Goal: Task Accomplishment & Management: Complete application form

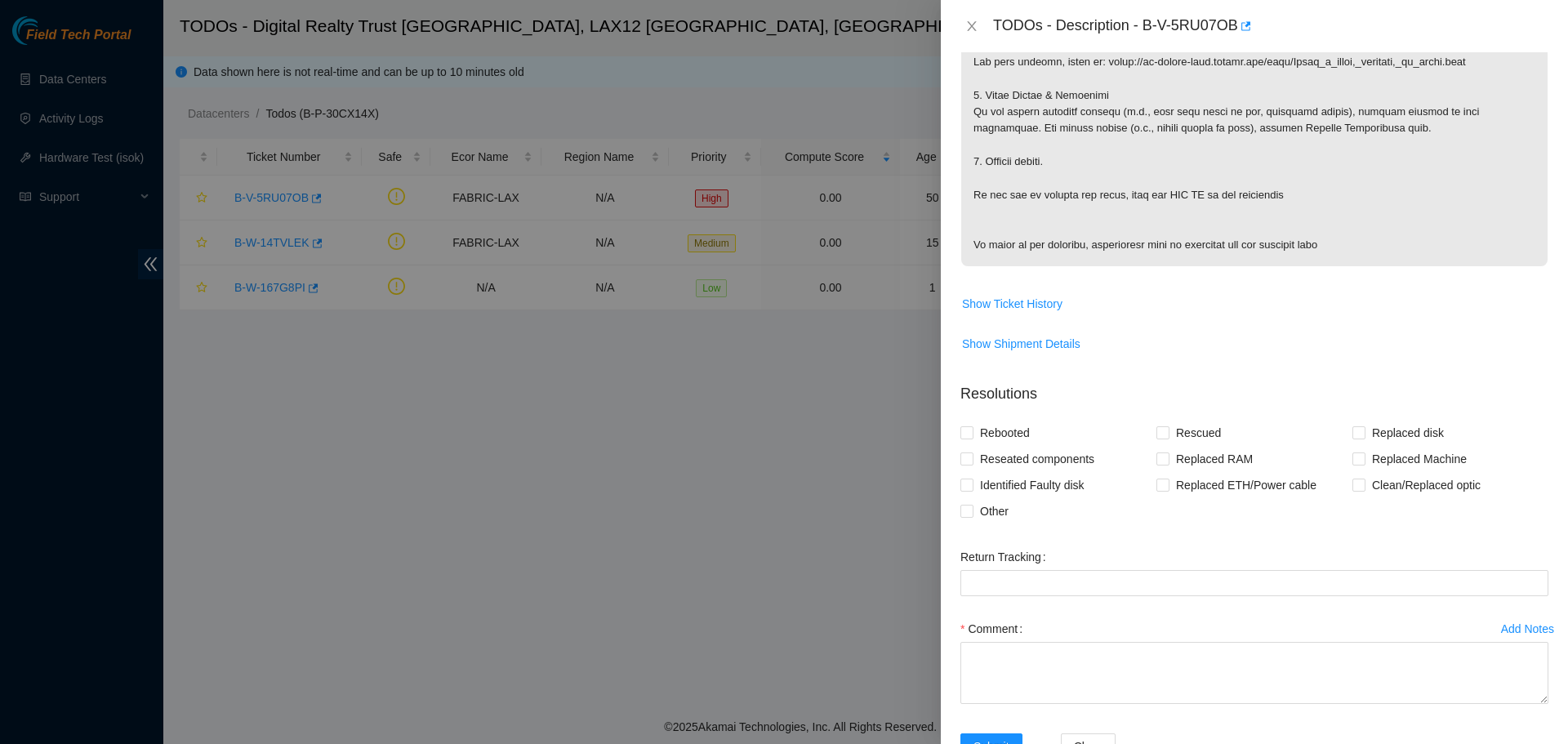
scroll to position [860, 0]
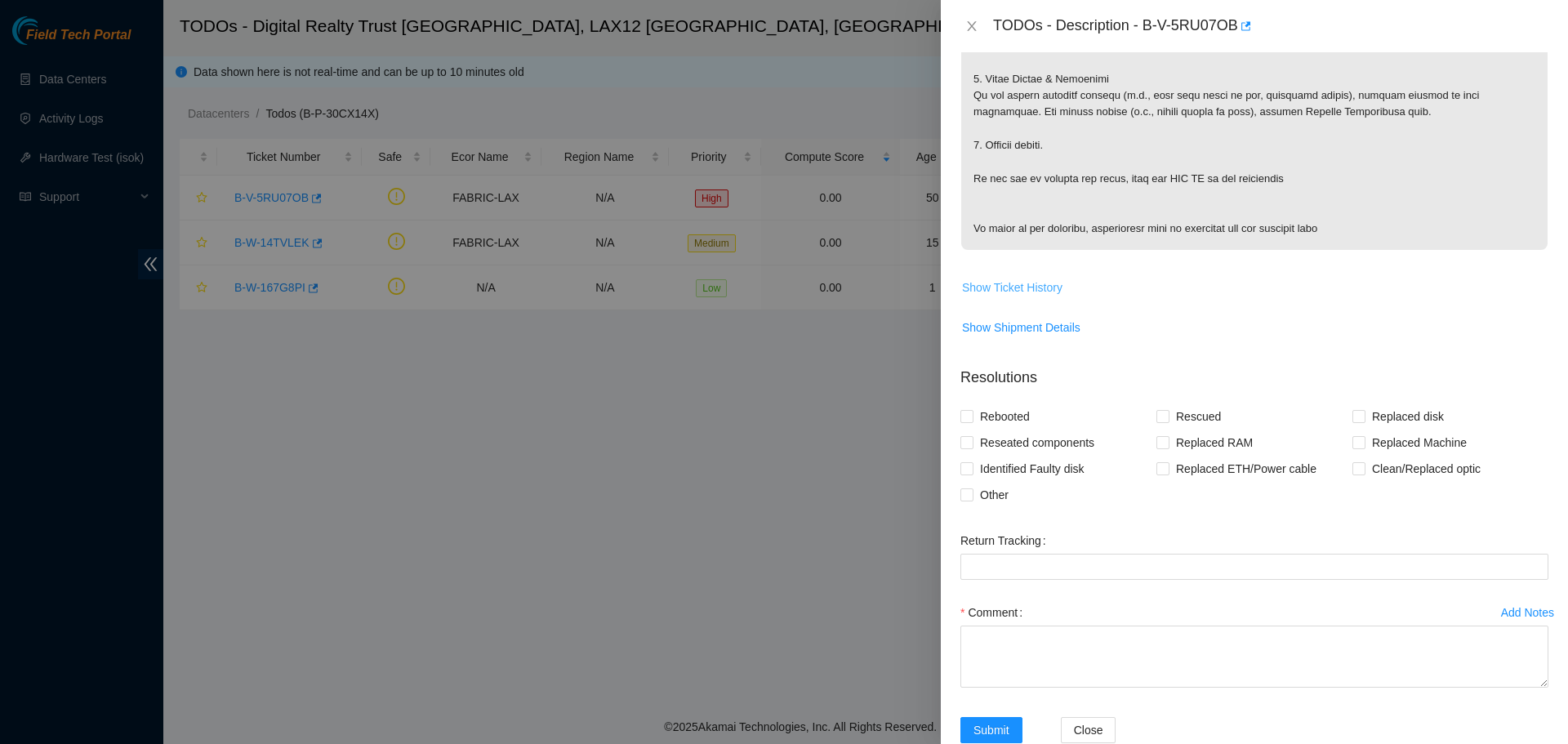
click at [1023, 295] on span "Show Ticket History" at bounding box center [1012, 288] width 101 height 18
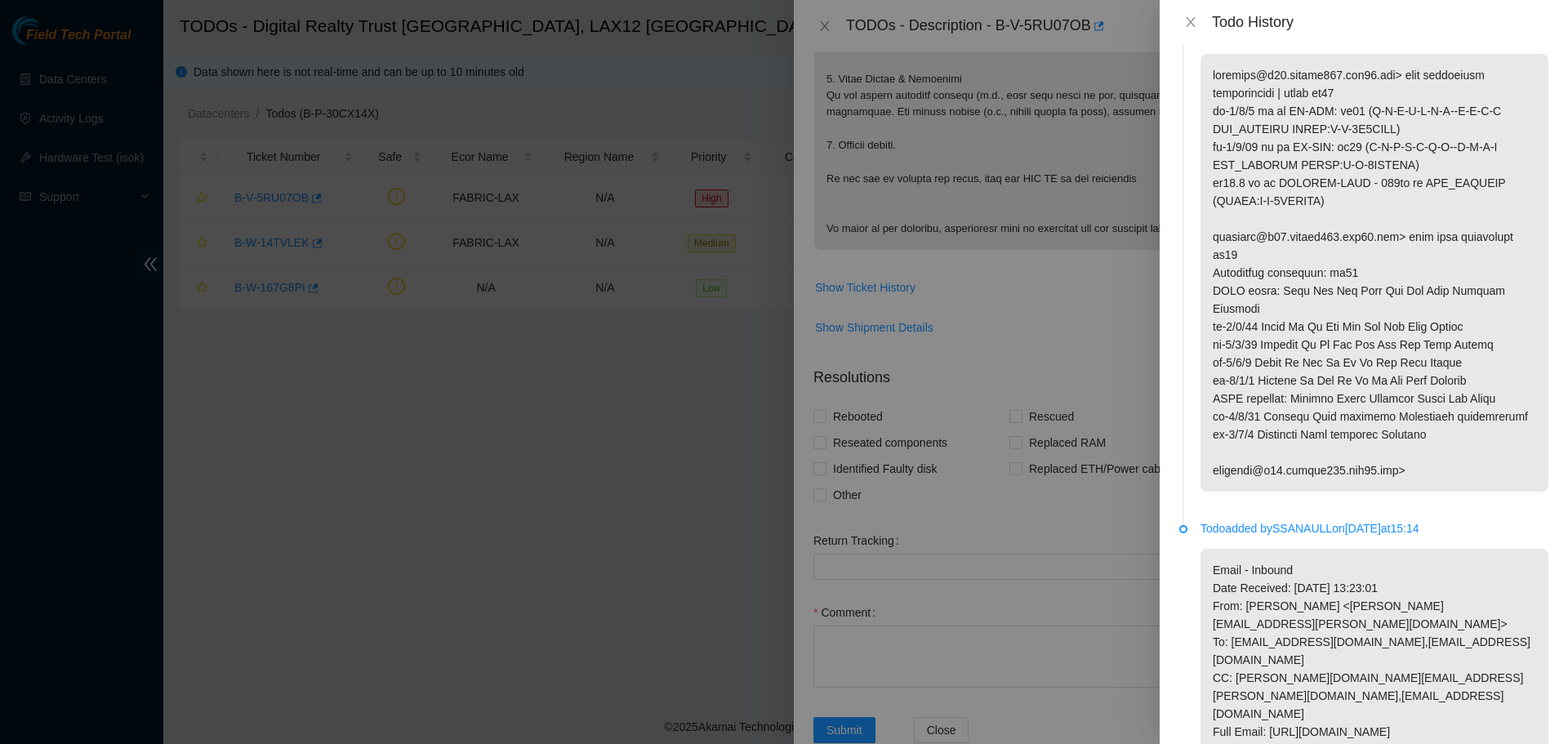
scroll to position [1416, 0]
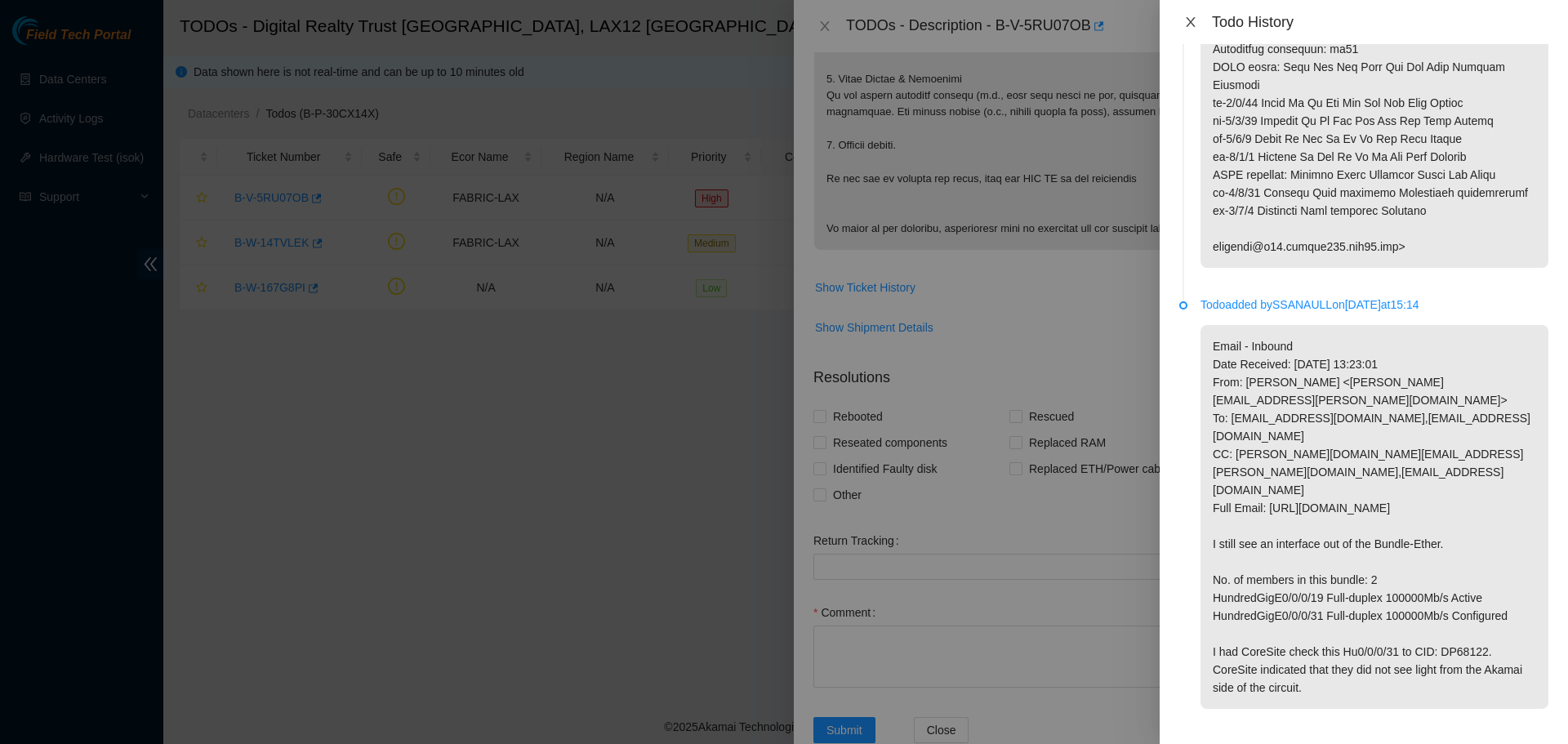
click at [1197, 20] on button "Close" at bounding box center [1191, 22] width 23 height 16
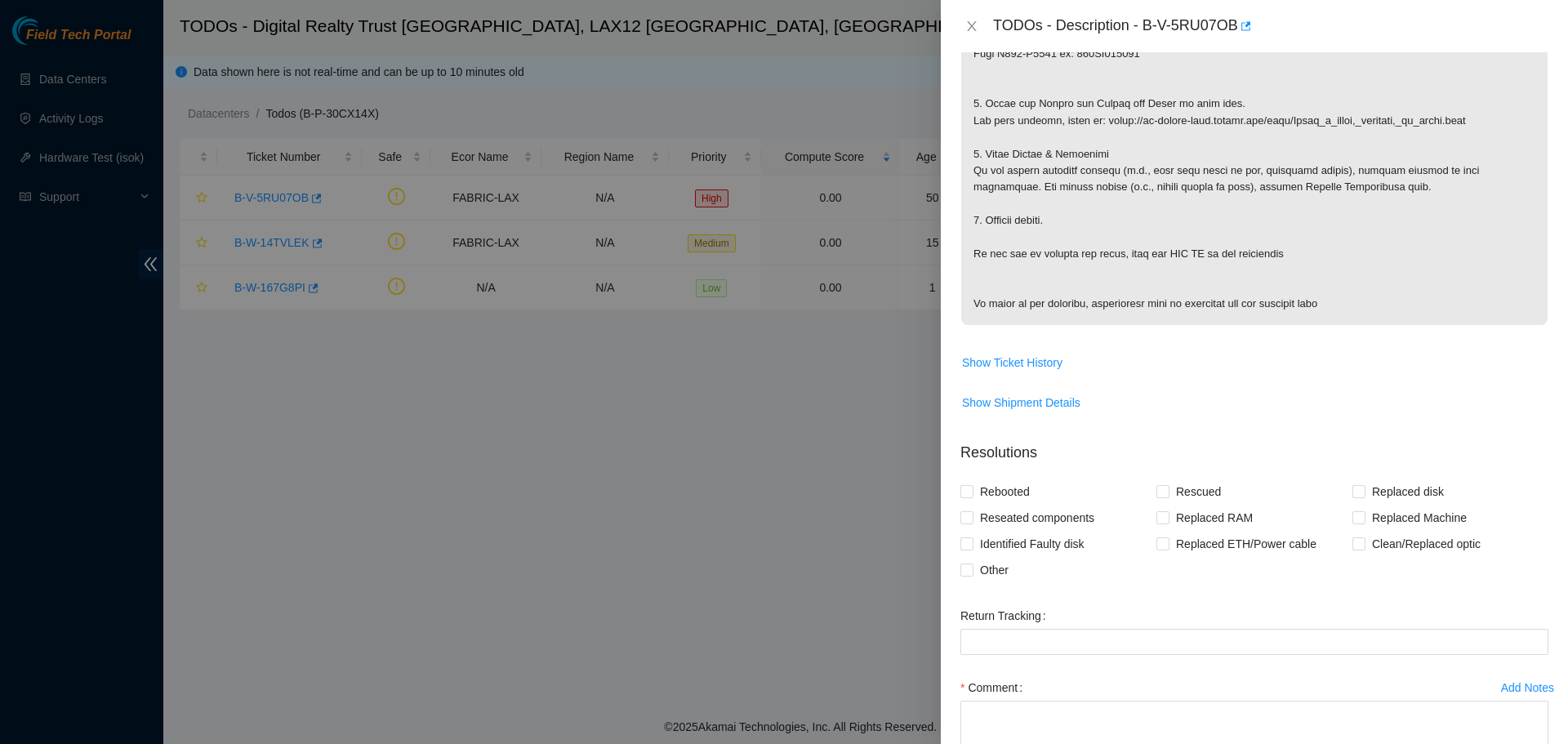
scroll to position [778, 0]
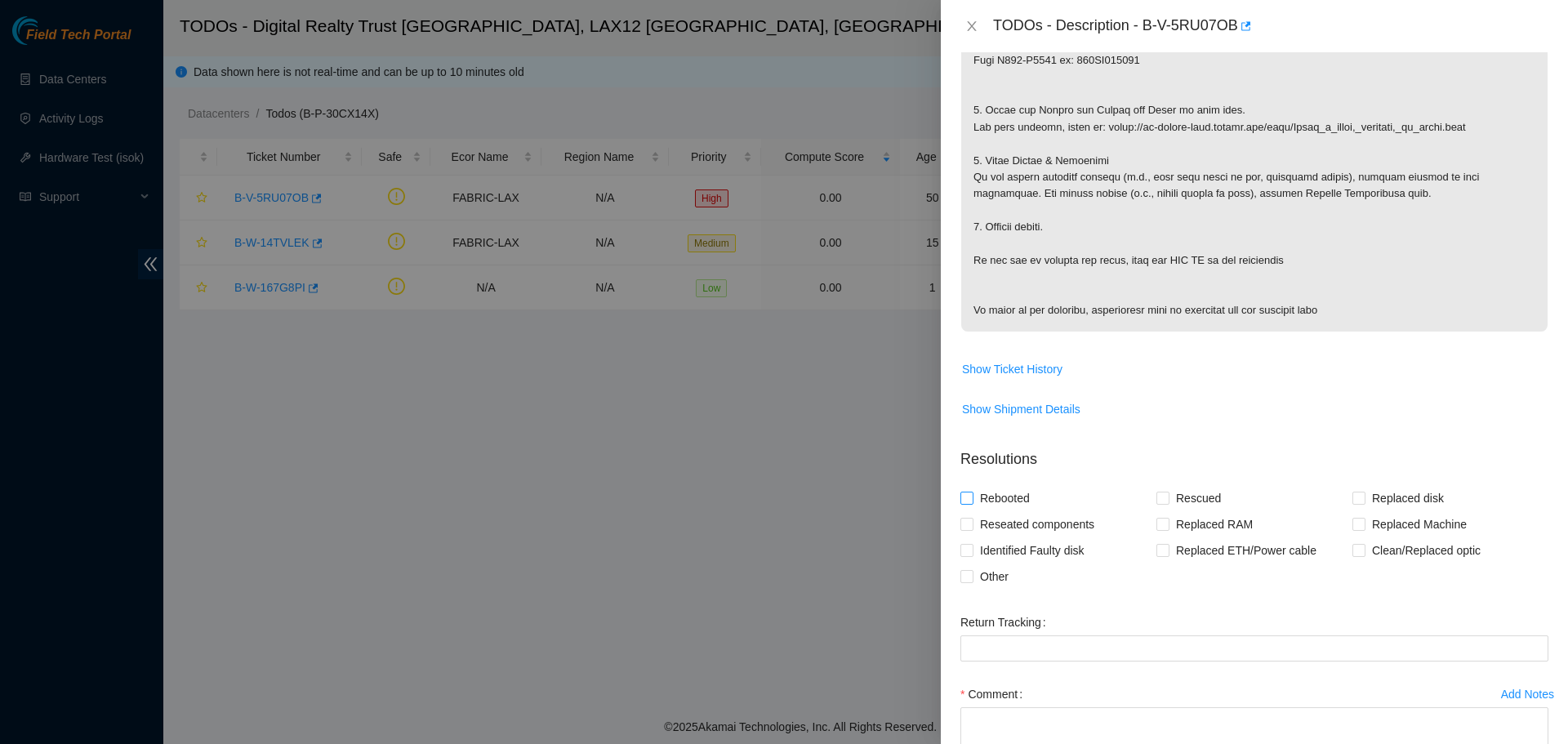
click at [1015, 498] on span "Rebooted" at bounding box center [1004, 498] width 63 height 26
click at [971, 498] on input "Rebooted" at bounding box center [966, 497] width 11 height 11
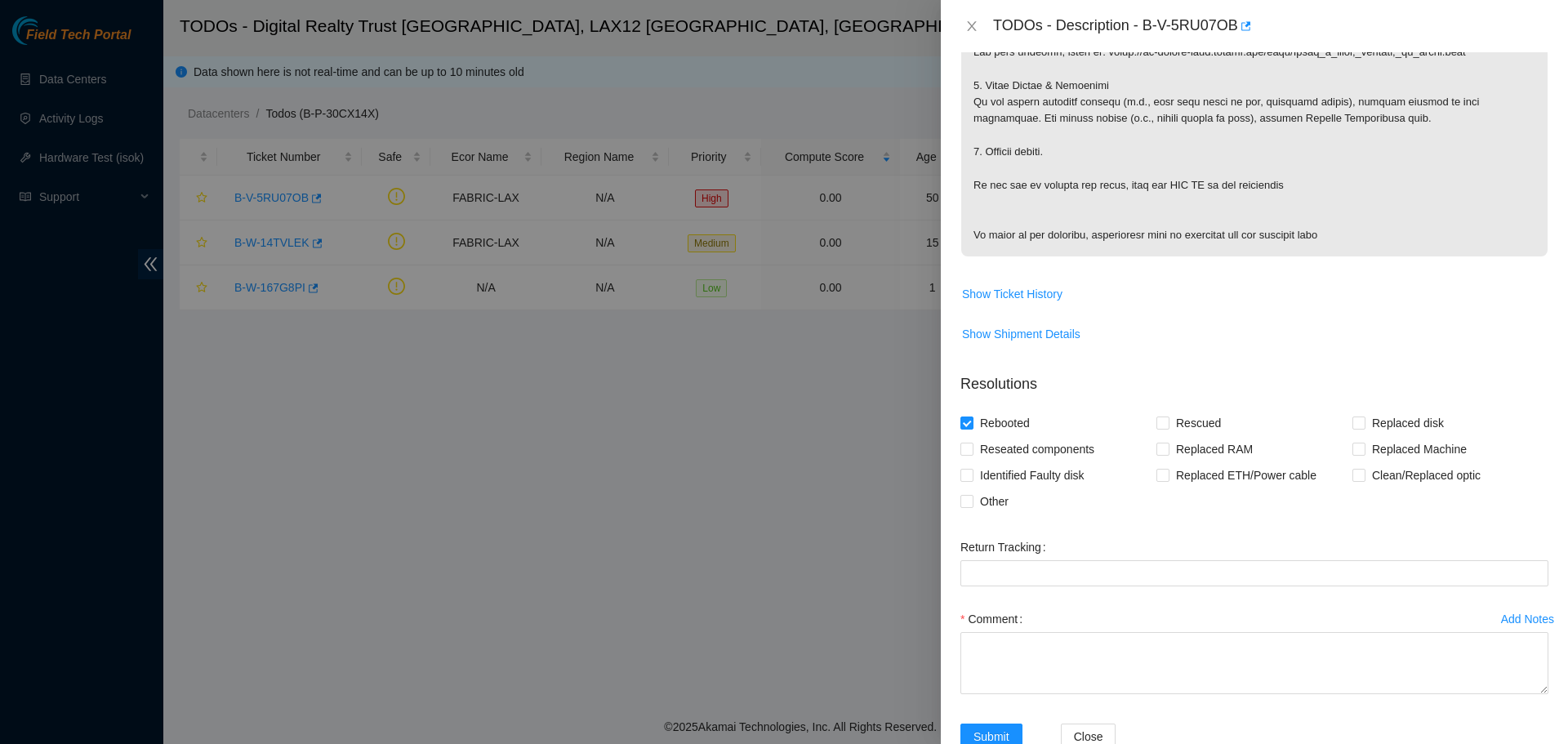
scroll to position [860, 0]
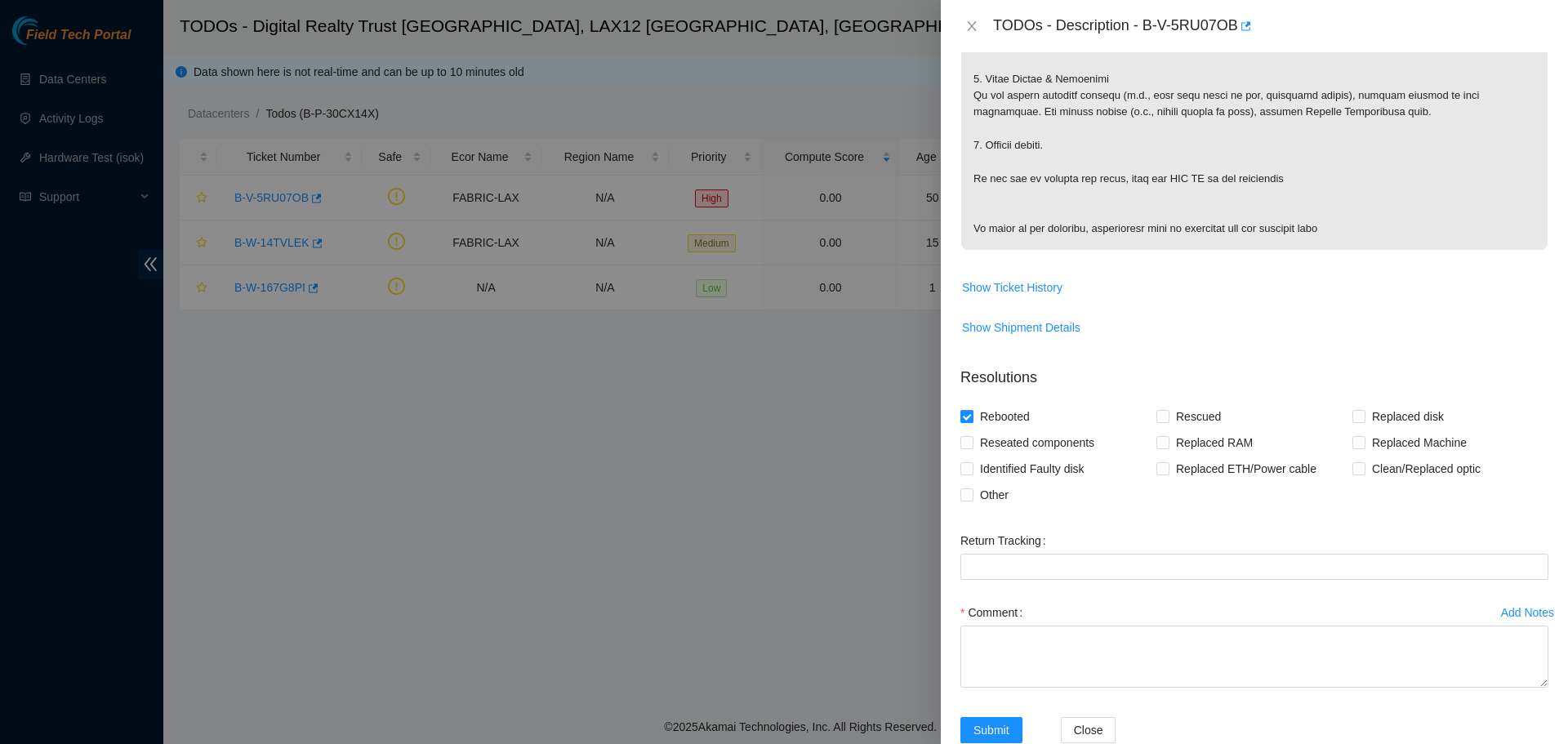
click at [1018, 410] on span "Rebooted" at bounding box center [1004, 416] width 63 height 26
click at [971, 410] on input "Rebooted" at bounding box center [966, 415] width 11 height 11
checkbox input "false"
click at [1026, 443] on span "Reseated components" at bounding box center [1036, 442] width 127 height 26
click at [971, 443] on input "Reseated components" at bounding box center [966, 442] width 11 height 11
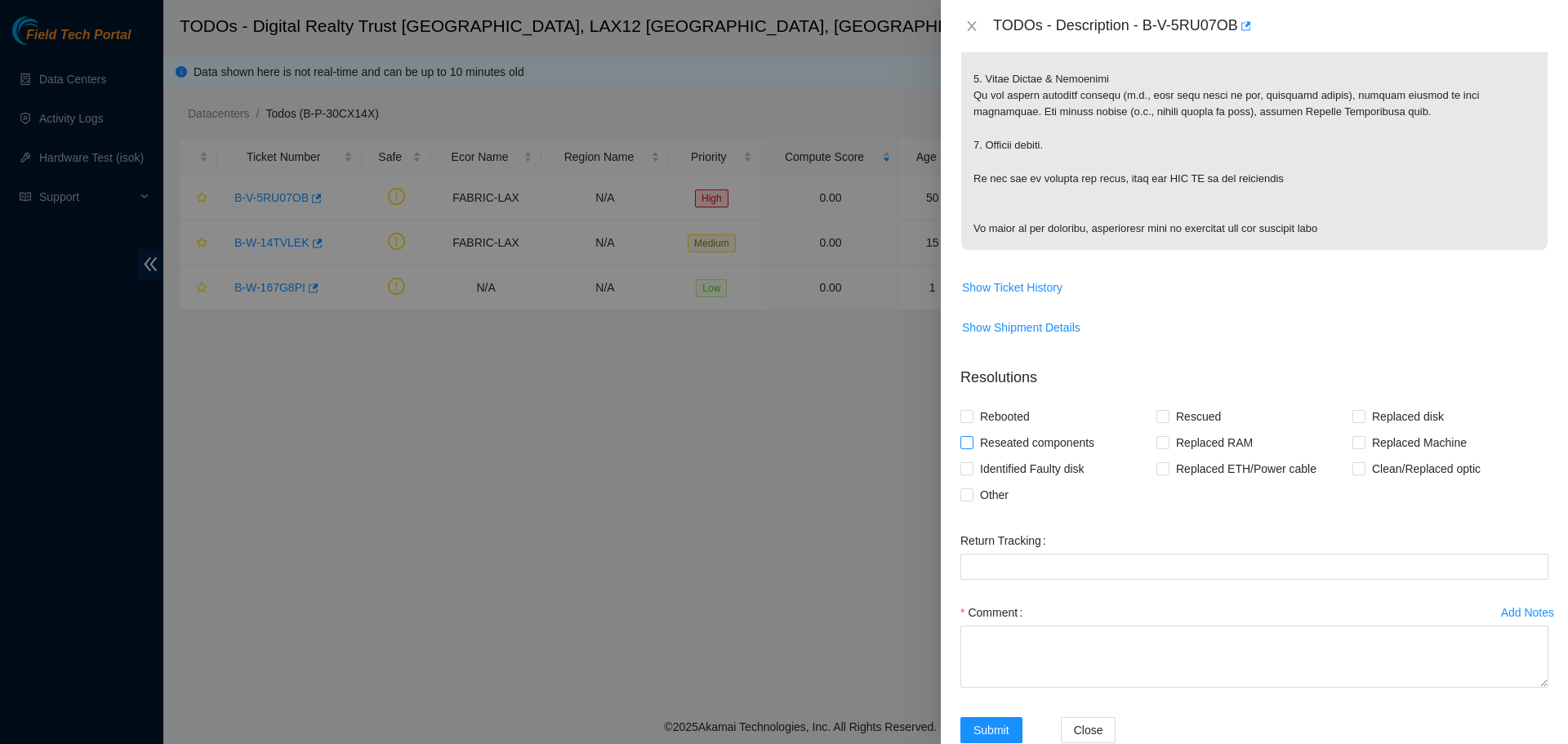
checkbox input "true"
click at [1413, 473] on span "Clean/Replaced optic" at bounding box center [1426, 469] width 121 height 26
click at [1364, 473] on input "Clean/Replaced optic" at bounding box center [1358, 468] width 11 height 11
checkbox input "true"
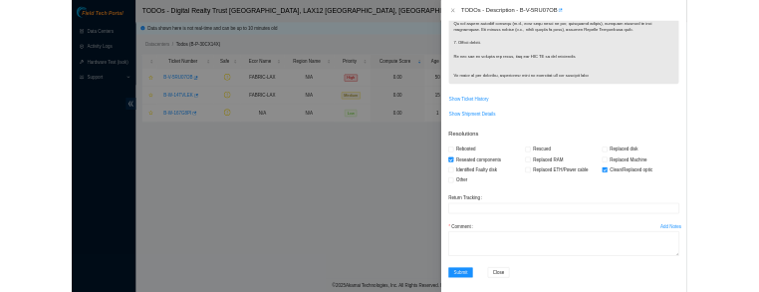
scroll to position [1096, 0]
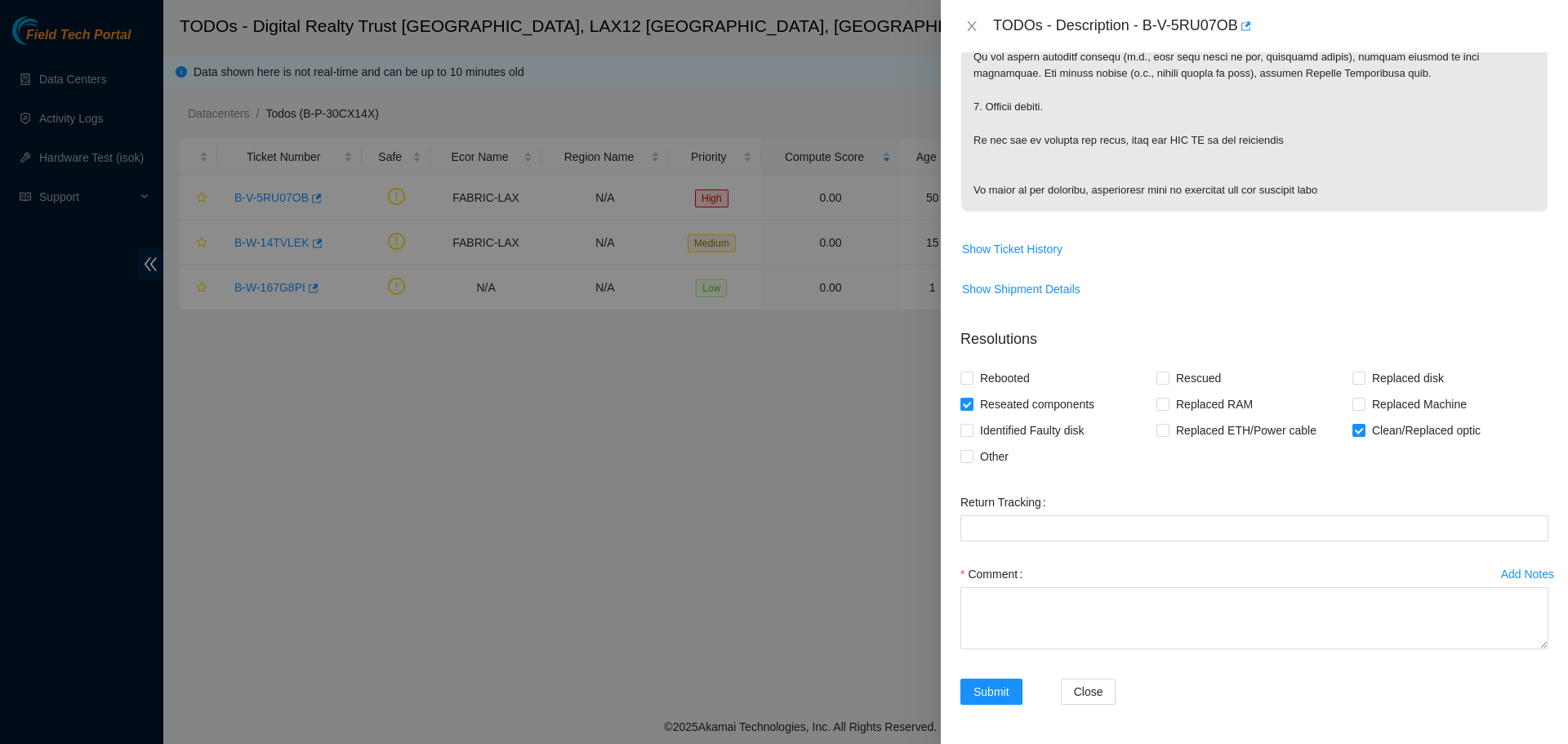
click at [1287, 510] on div "Return Tracking" at bounding box center [1254, 502] width 588 height 26
click at [1282, 518] on Tracking "Return Tracking" at bounding box center [1254, 529] width 588 height 26
click at [1301, 569] on div "Comment" at bounding box center [1254, 574] width 588 height 26
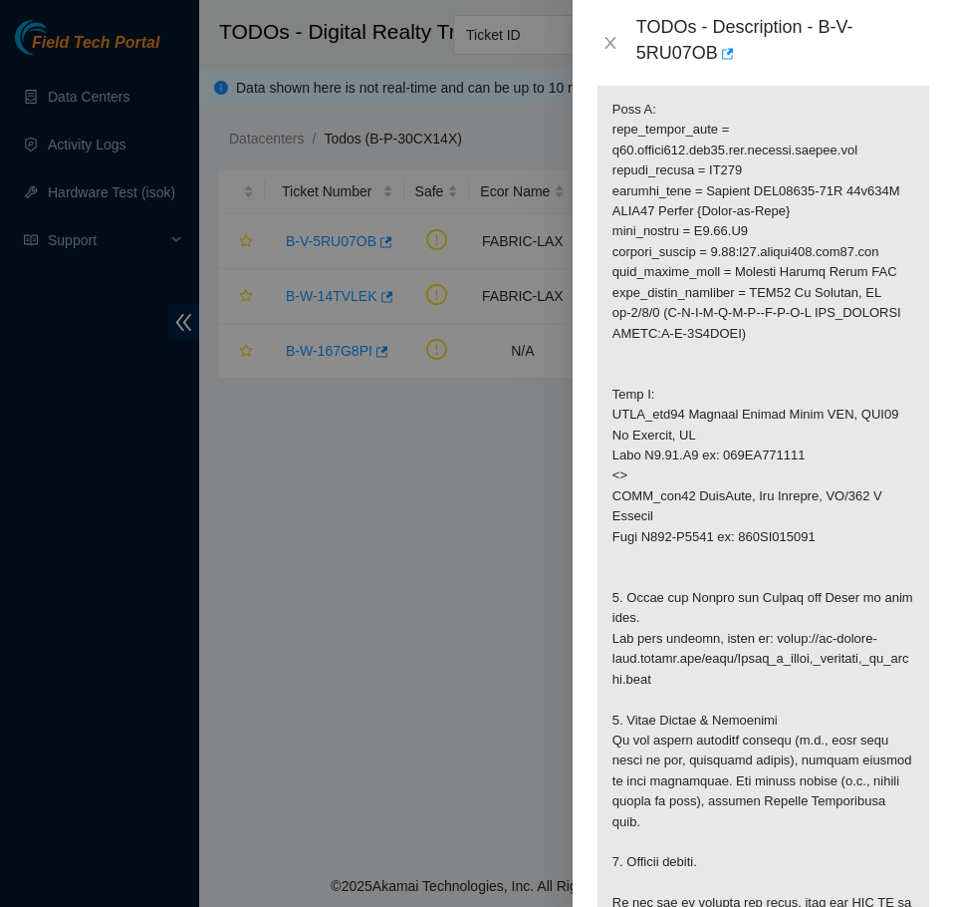
scroll to position [741, 0]
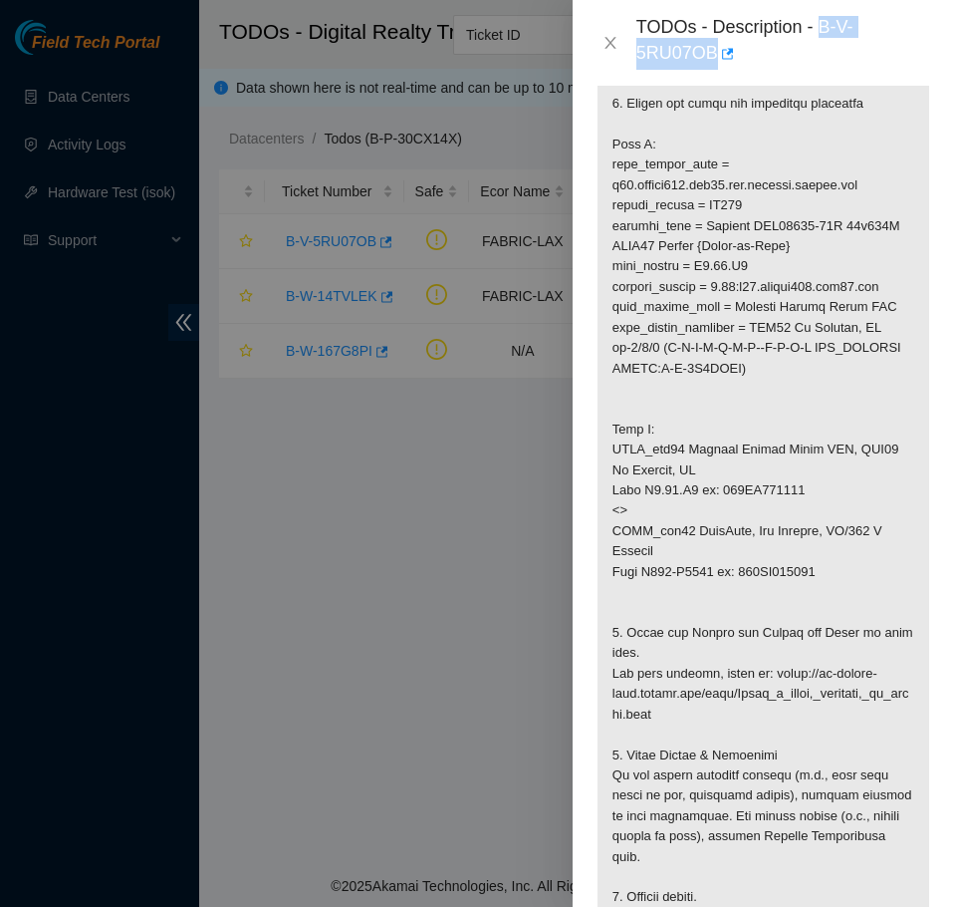
drag, startPoint x: 821, startPoint y: 28, endPoint x: 837, endPoint y: 43, distance: 21.8
click at [837, 43] on div "TODOs - Description - B-V-5RU07OB" at bounding box center [784, 43] width 294 height 54
copy div "B-V-5RU07OB"
click at [606, 38] on icon "close" at bounding box center [611, 43] width 16 height 16
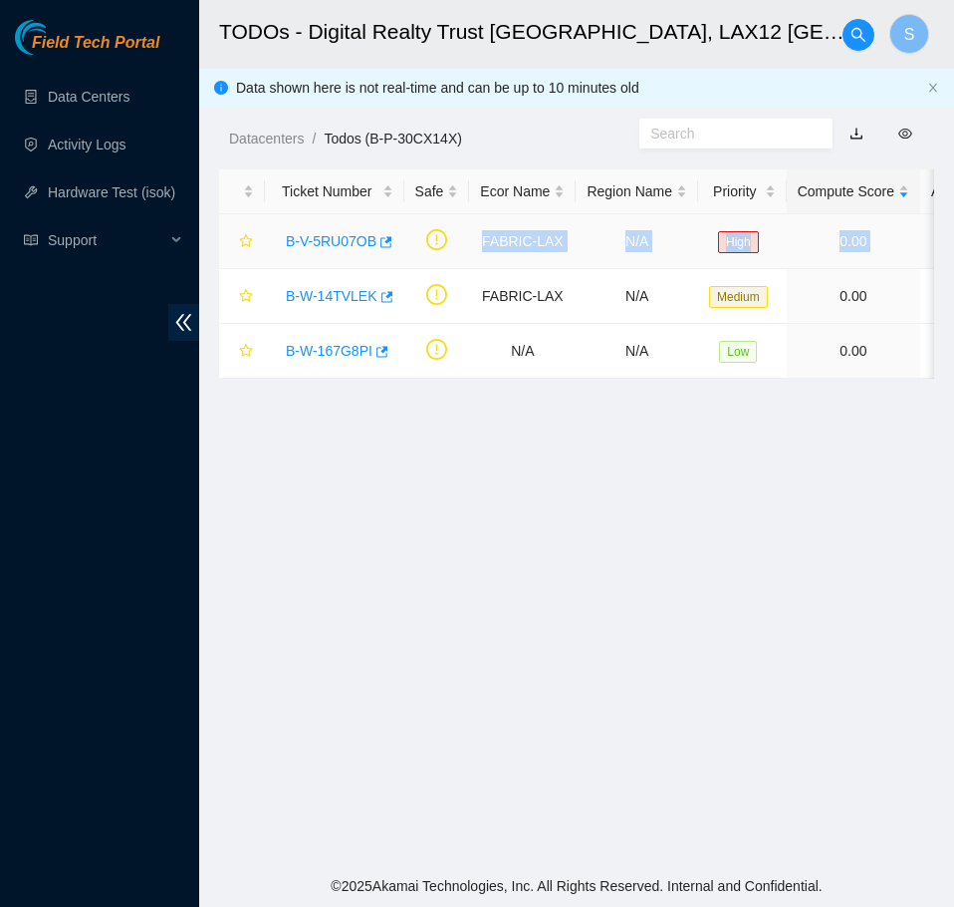
scroll to position [0, 604]
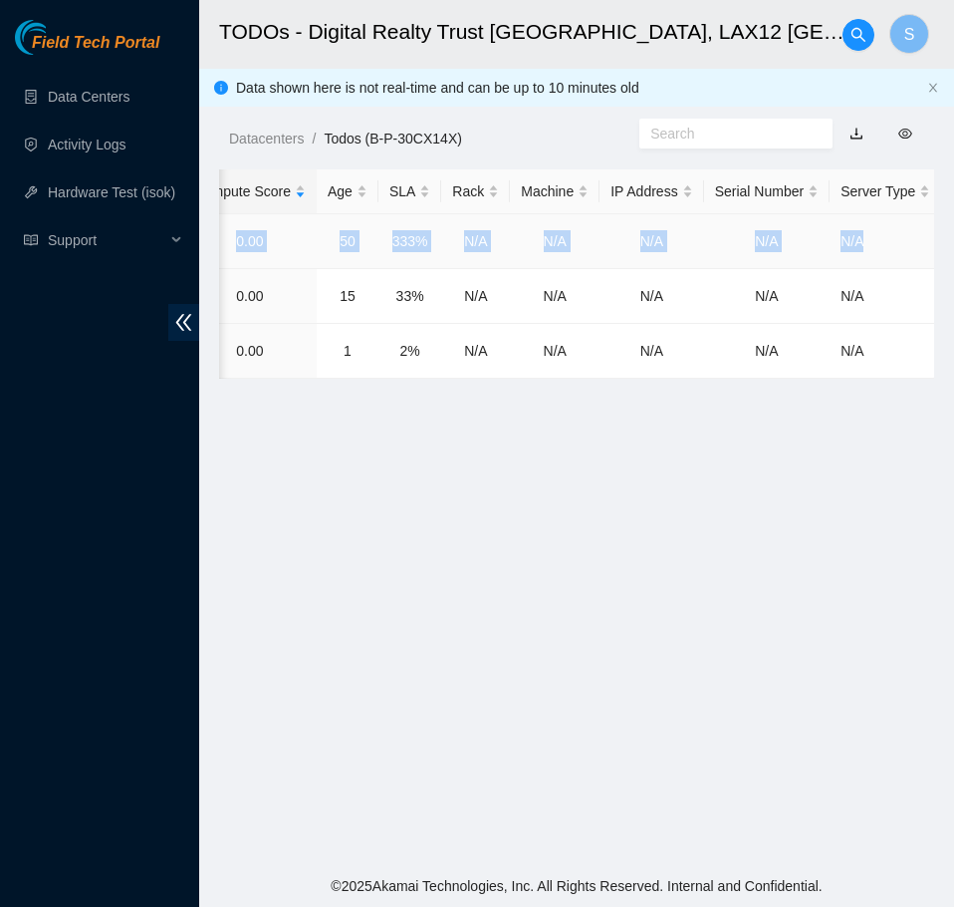
drag, startPoint x: 472, startPoint y: 242, endPoint x: 903, endPoint y: 245, distance: 430.4
click at [903, 245] on tr "B-V-5RU07OB FABRIC-LAX N/A High 0.00 50 333% N/A N/A N/A N/A N/A" at bounding box center [278, 241] width 1326 height 55
copy tr "FABRIC-LAX N/A High 0.00 50 333% N/A N/A N/A N/A N/A"
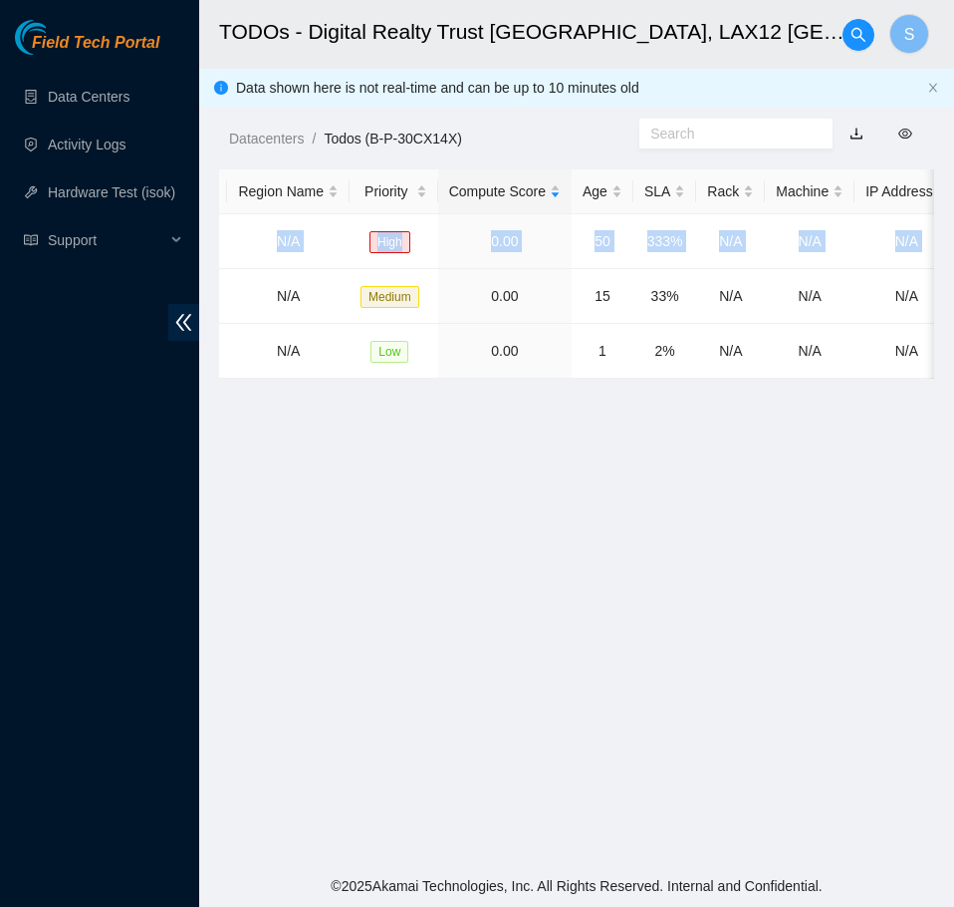
scroll to position [0, 0]
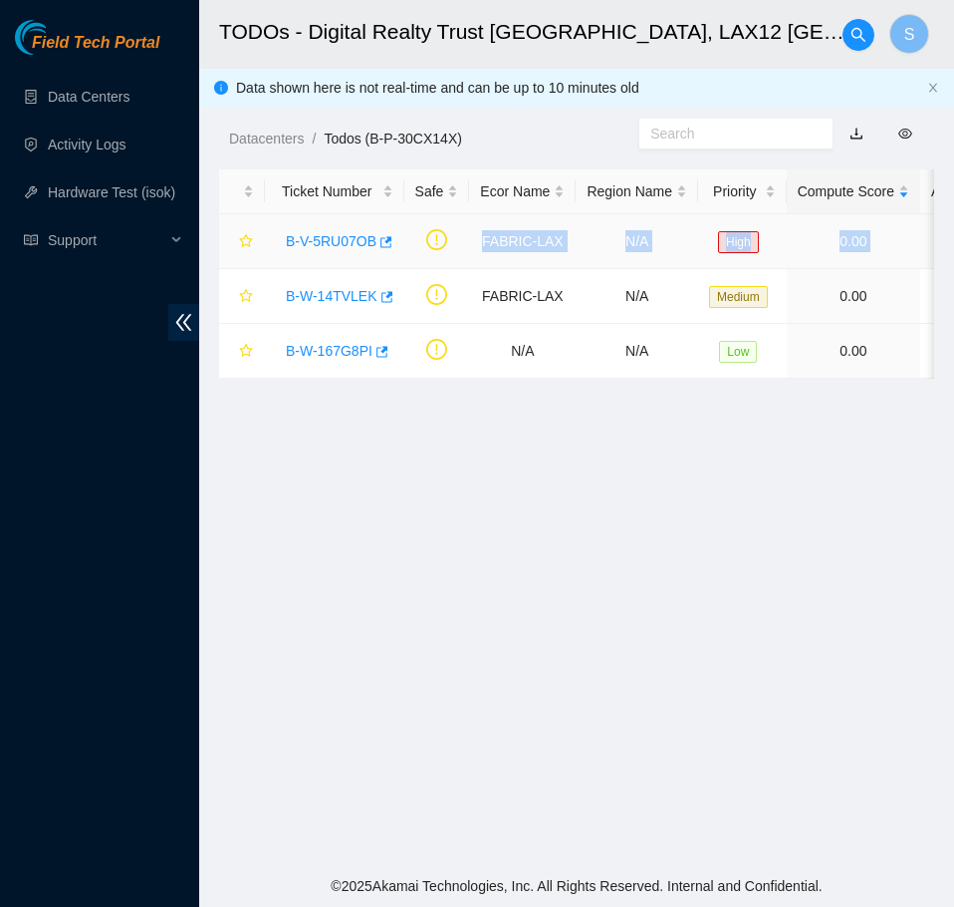
click at [346, 244] on link "B-V-5RU07OB" at bounding box center [331, 241] width 91 height 16
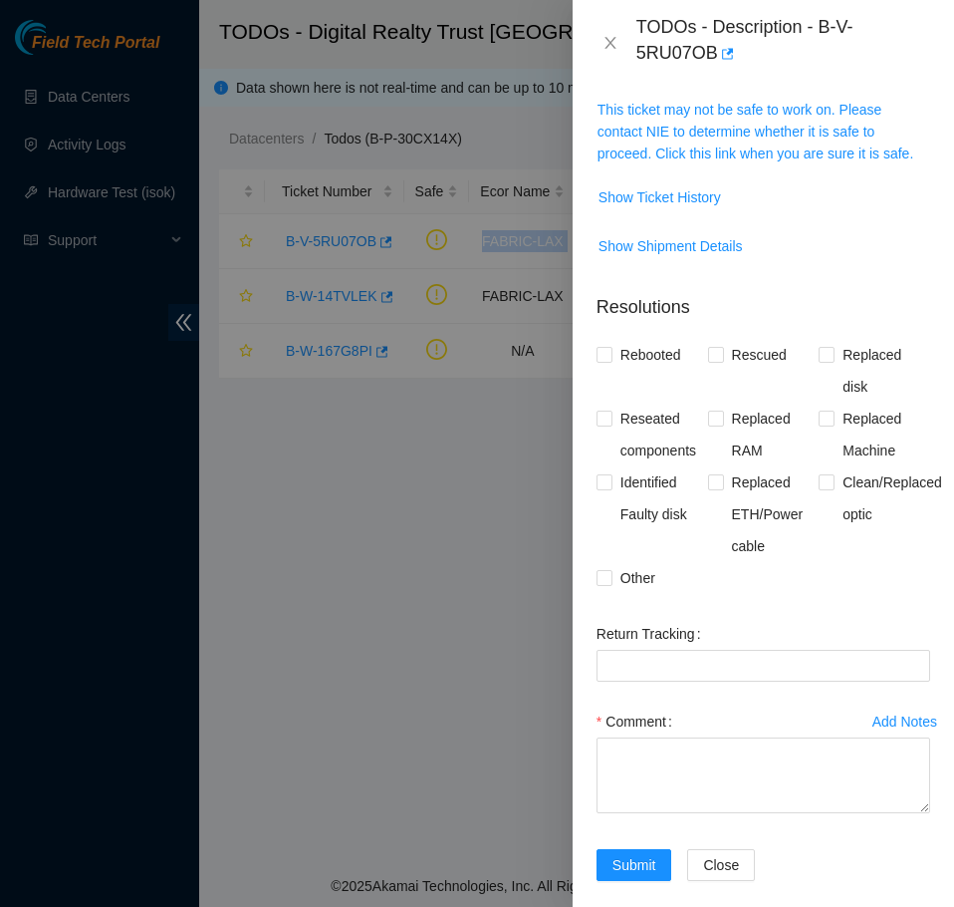
scroll to position [313, 0]
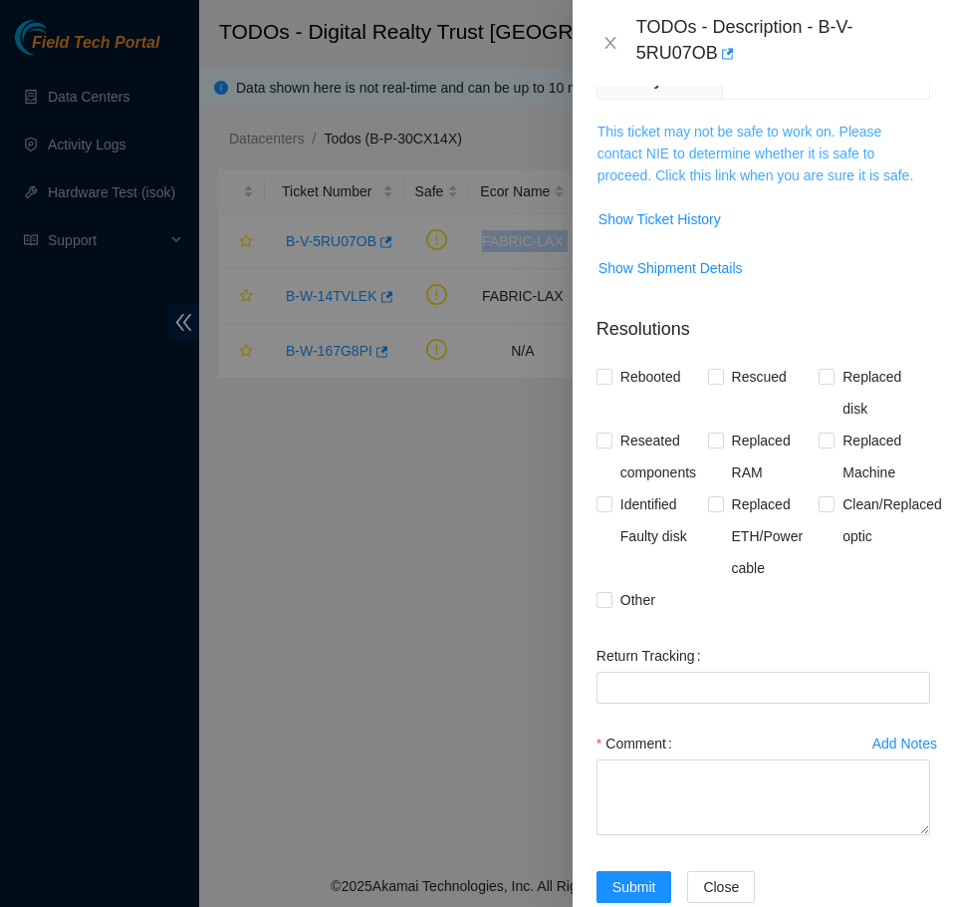
click at [776, 143] on link "This ticket may not be safe to work on. Please contact NIE to determine whether…" at bounding box center [756, 154] width 316 height 60
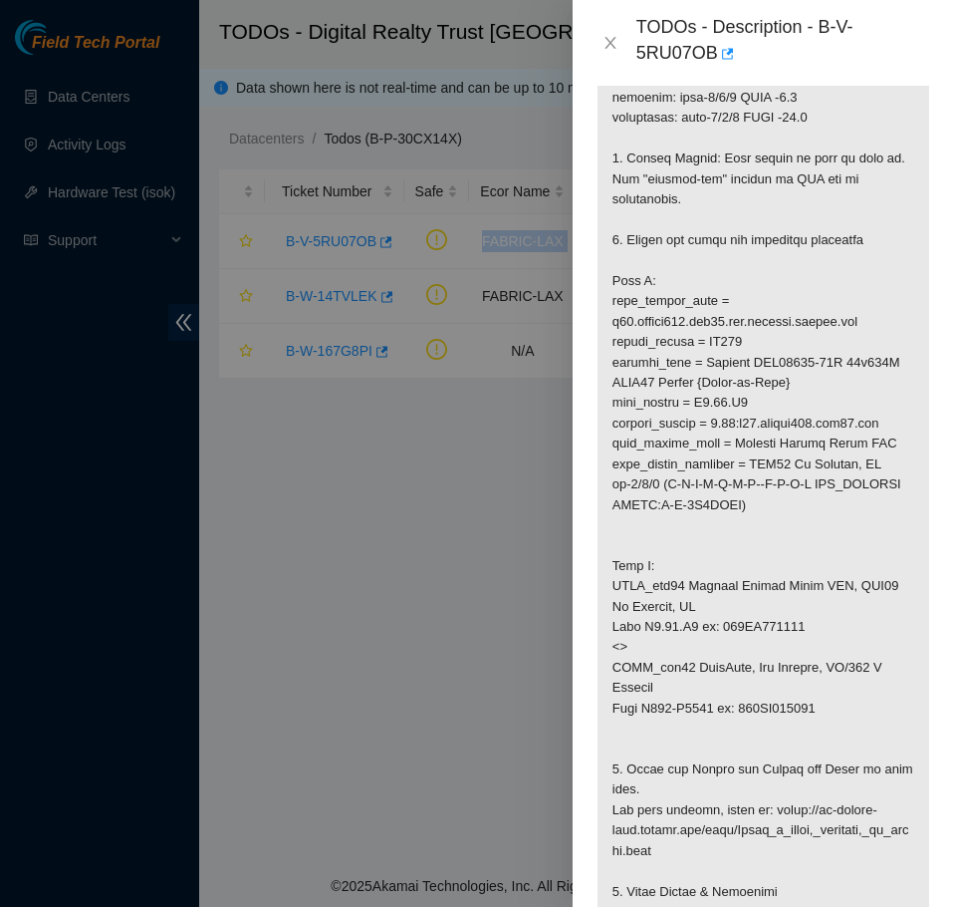
scroll to position [612, 0]
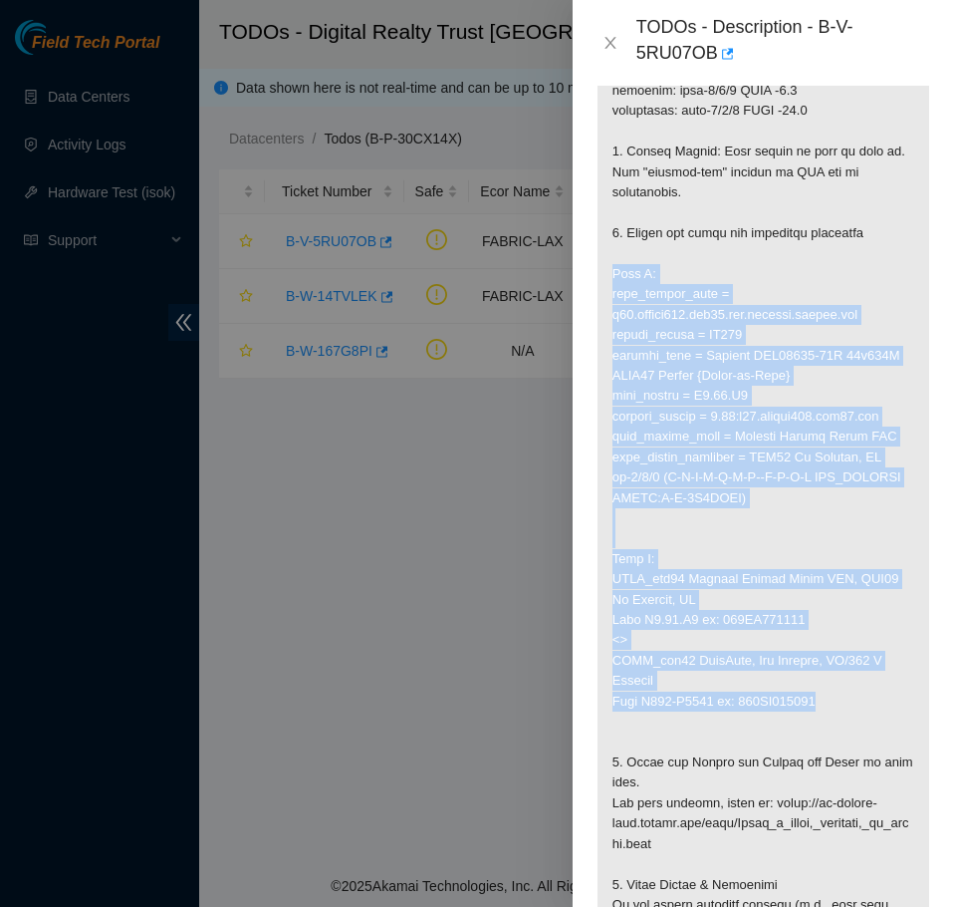
drag, startPoint x: 852, startPoint y: 697, endPoint x: 612, endPoint y: 267, distance: 492.8
click at [612, 267] on p at bounding box center [764, 508] width 332 height 1373
copy p "Side A: fqdn_router_name = [DOMAIN_NAME] serial_number = EK017 product_name = J…"
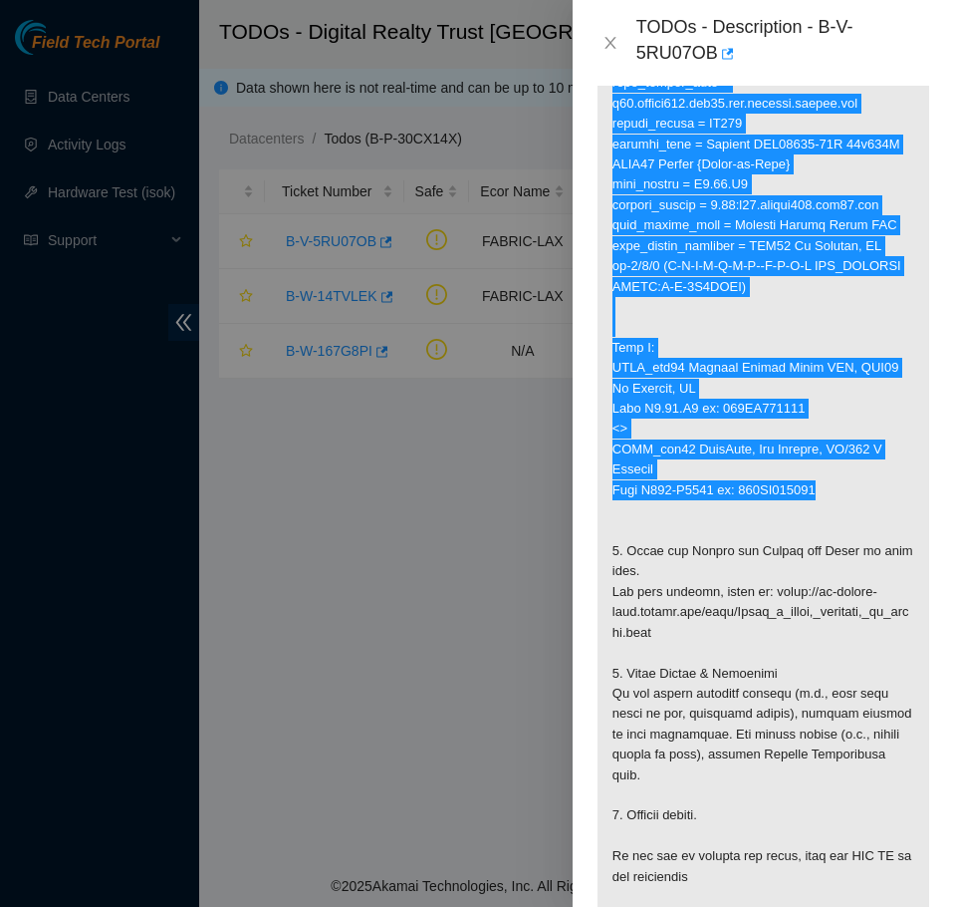
scroll to position [811, 0]
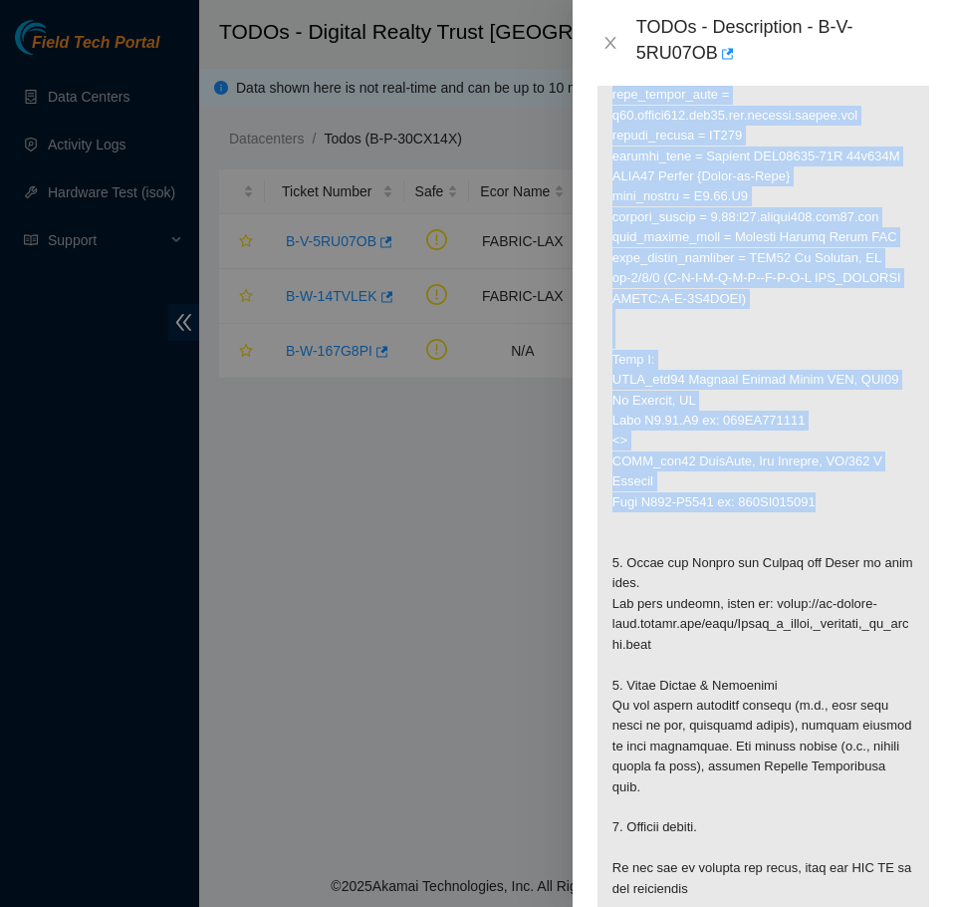
drag, startPoint x: 800, startPoint y: 319, endPoint x: 788, endPoint y: 298, distance: 24.1
click at [800, 317] on p at bounding box center [764, 308] width 332 height 1373
click at [859, 204] on p at bounding box center [764, 308] width 332 height 1373
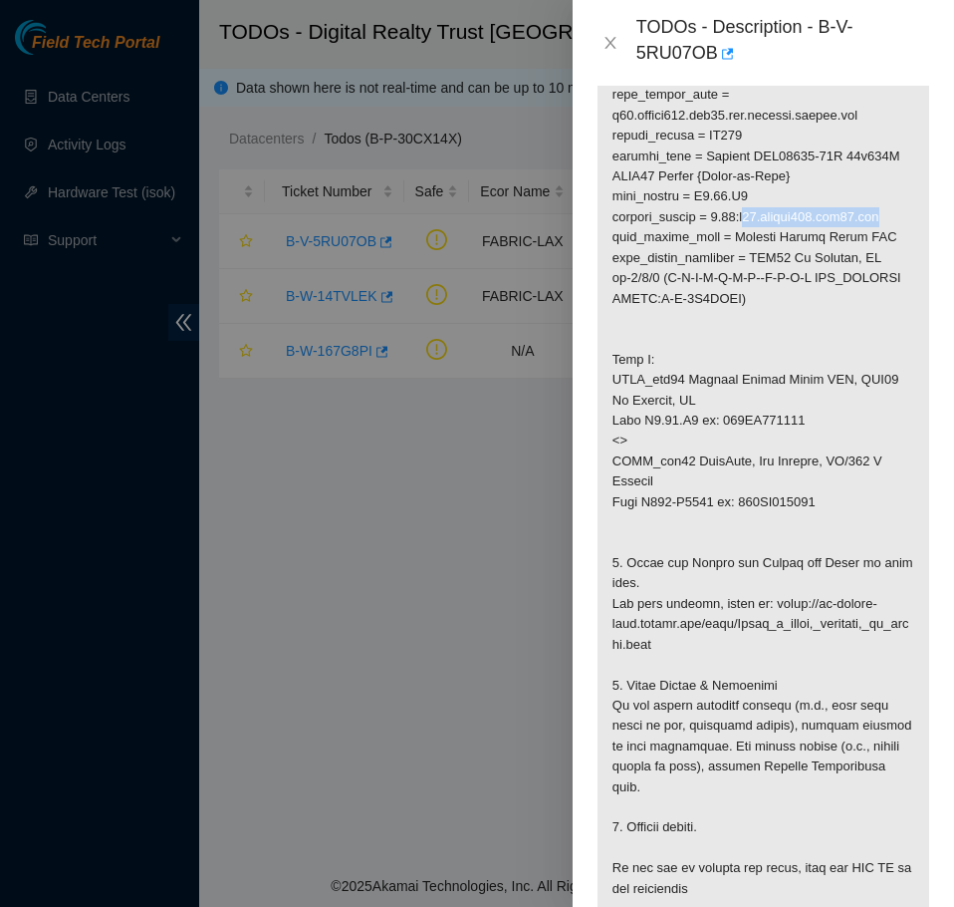
drag, startPoint x: 887, startPoint y: 213, endPoint x: 759, endPoint y: 222, distance: 127.8
click at [759, 222] on p at bounding box center [764, 308] width 332 height 1373
click at [879, 217] on p at bounding box center [764, 308] width 332 height 1373
drag, startPoint x: 895, startPoint y: 214, endPoint x: 754, endPoint y: 220, distance: 140.6
click at [754, 220] on p at bounding box center [764, 308] width 332 height 1373
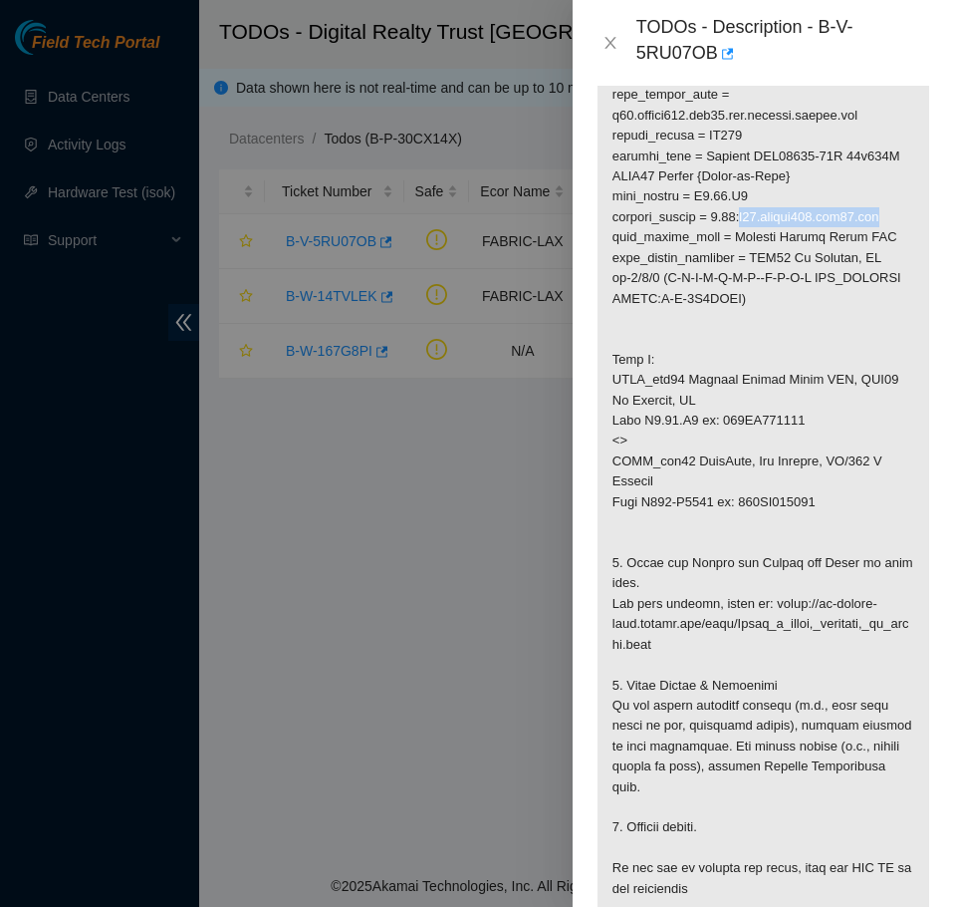
copy p "r01.border101.lax01.fab"
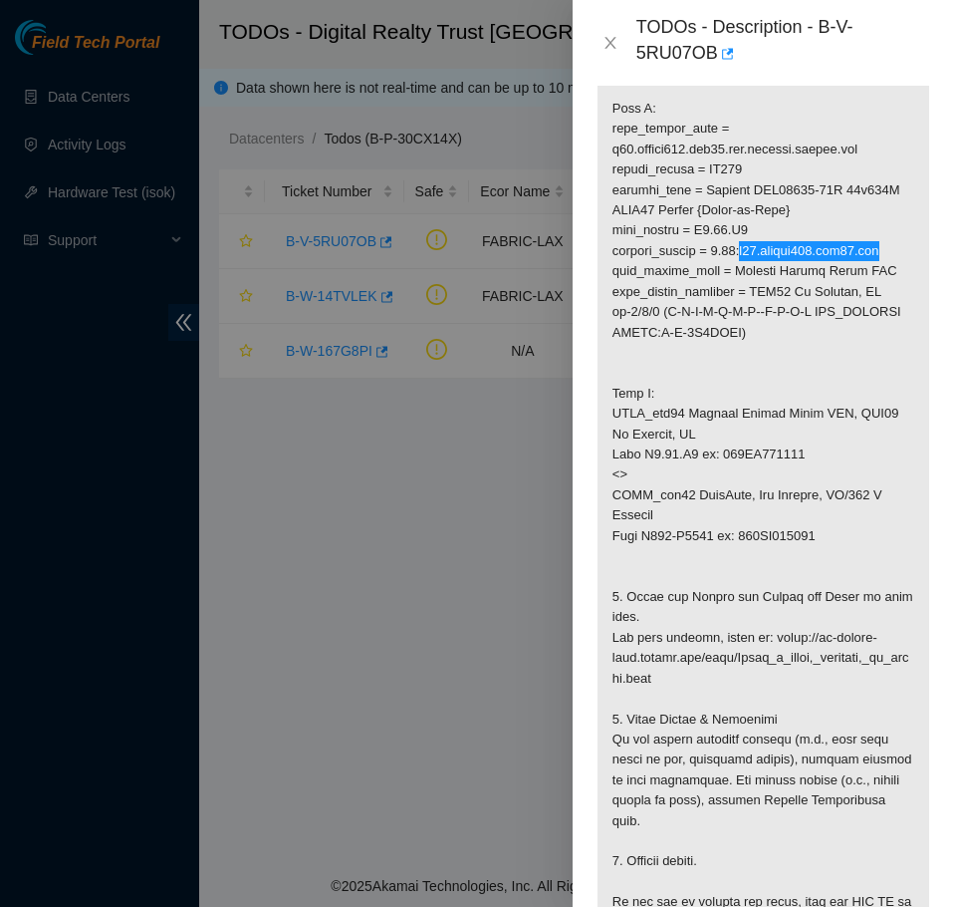
scroll to position [711, 0]
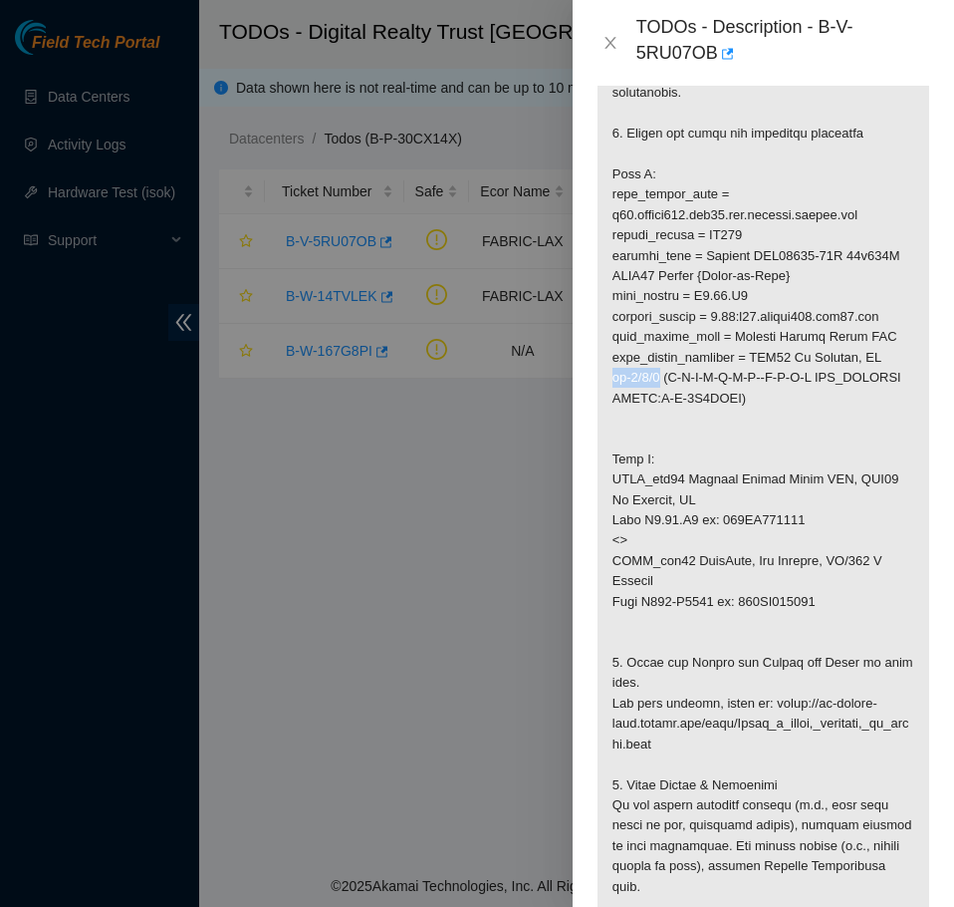
drag, startPoint x: 658, startPoint y: 380, endPoint x: 600, endPoint y: 377, distance: 58.9
click at [600, 377] on p at bounding box center [764, 408] width 332 height 1373
copy p "et-0/0/4"
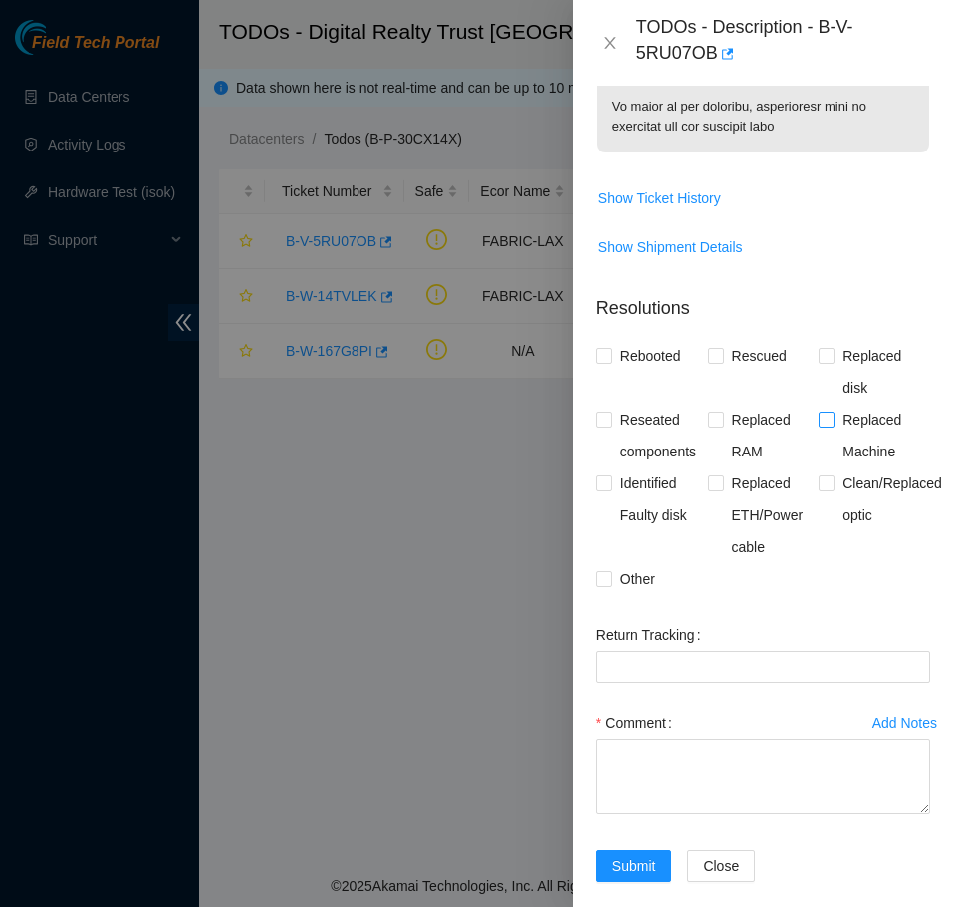
scroll to position [1657, 0]
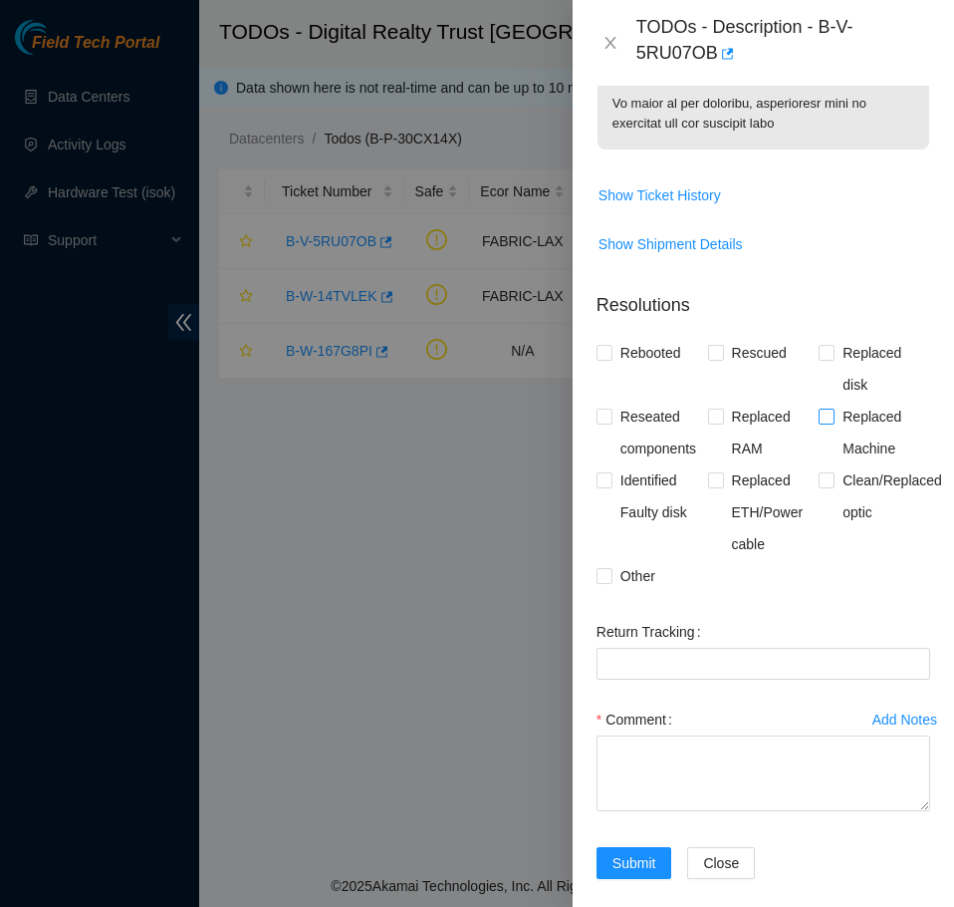
drag, startPoint x: 835, startPoint y: 393, endPoint x: 838, endPoint y: 404, distance: 12.3
click at [835, 400] on span "Replaced Machine" at bounding box center [883, 432] width 96 height 64
click at [833, 408] on input "Replaced Machine" at bounding box center [826, 415] width 14 height 14
click at [835, 406] on span "Replaced Machine" at bounding box center [883, 432] width 96 height 64
click at [833, 408] on input "Replaced Machine" at bounding box center [826, 415] width 14 height 14
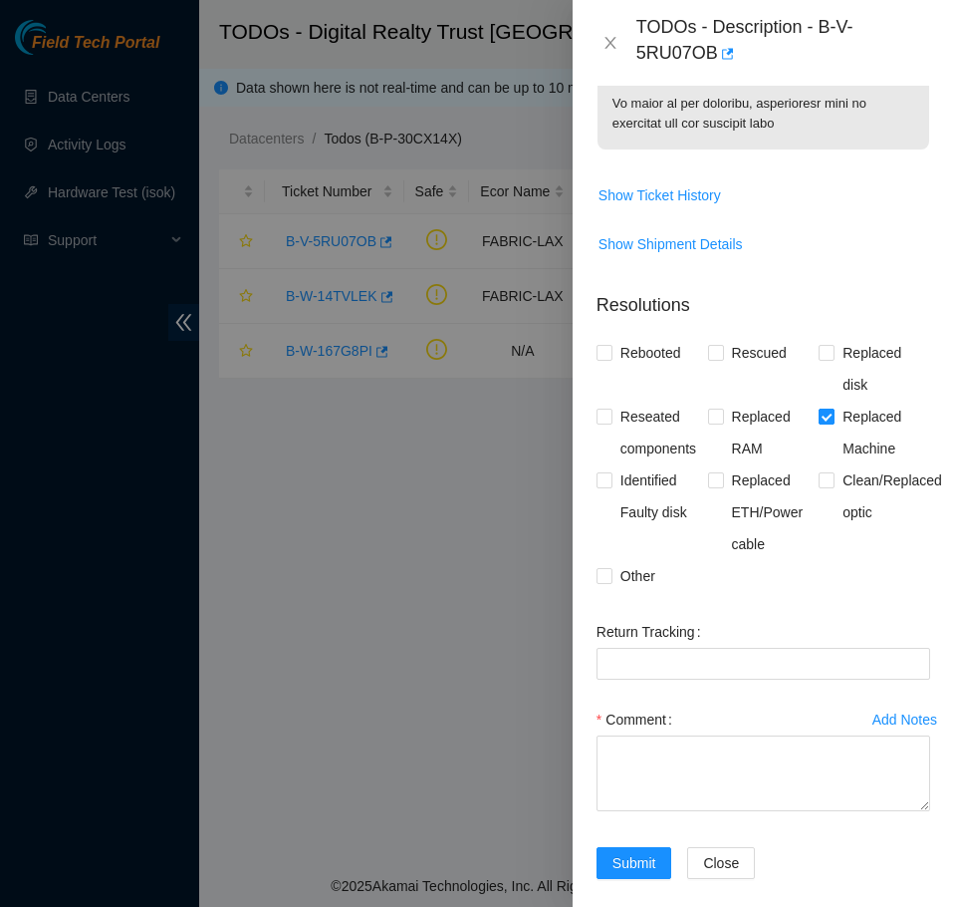
checkbox input "false"
click at [853, 492] on span "Clean/Replaced optic" at bounding box center [893, 496] width 116 height 64
click at [833, 486] on input "Clean/Replaced optic" at bounding box center [826, 479] width 14 height 14
checkbox input "true"
click at [650, 401] on span "Reseated components" at bounding box center [661, 432] width 96 height 64
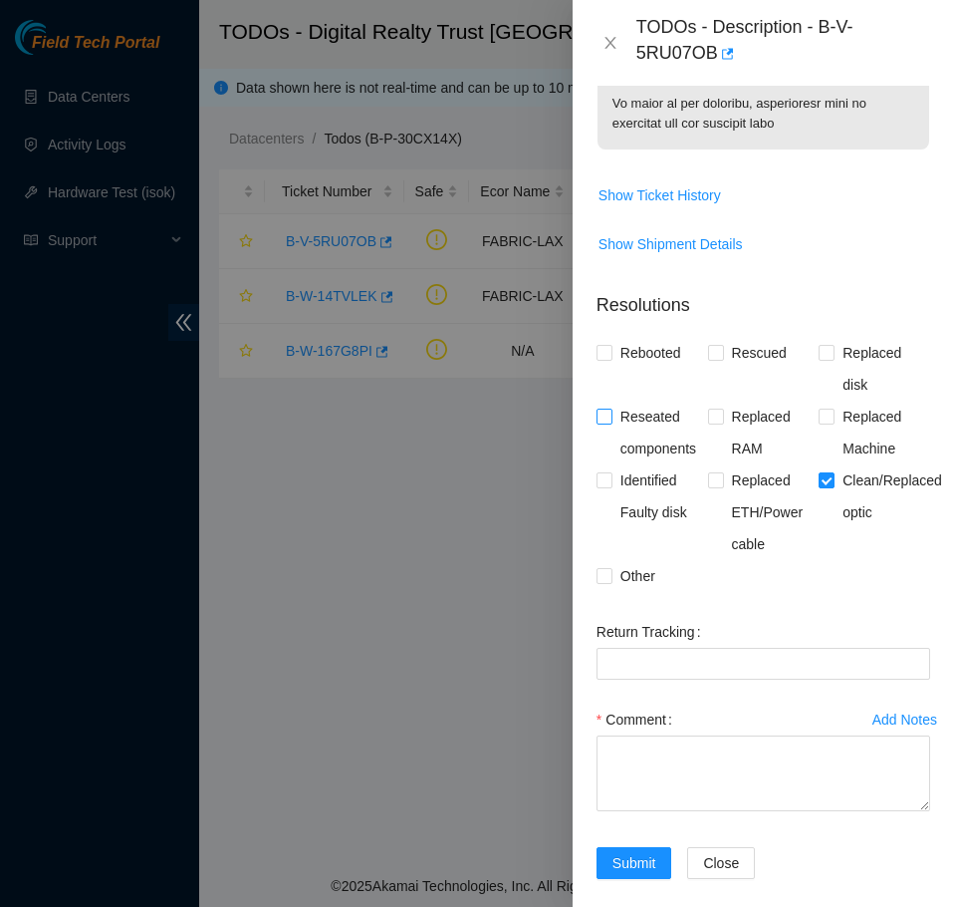
click at [611, 408] on input "Reseated components" at bounding box center [604, 415] width 14 height 14
checkbox input "true"
click at [748, 741] on textarea "Comment" at bounding box center [764, 773] width 334 height 76
paste textarea "B-V-5RU07OB FABRIC-LAX N/A High 0.00 50 333% N/A N/A N/A N/A N/A Side A: fqdn_r…"
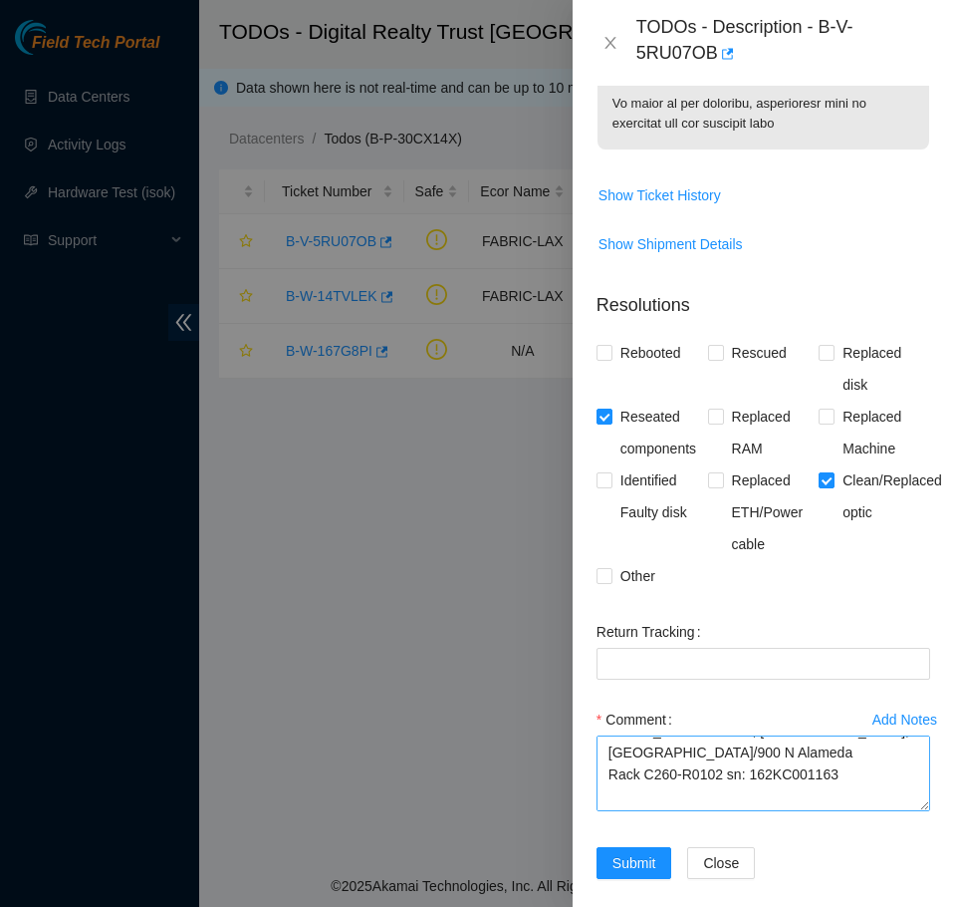
scroll to position [614, 0]
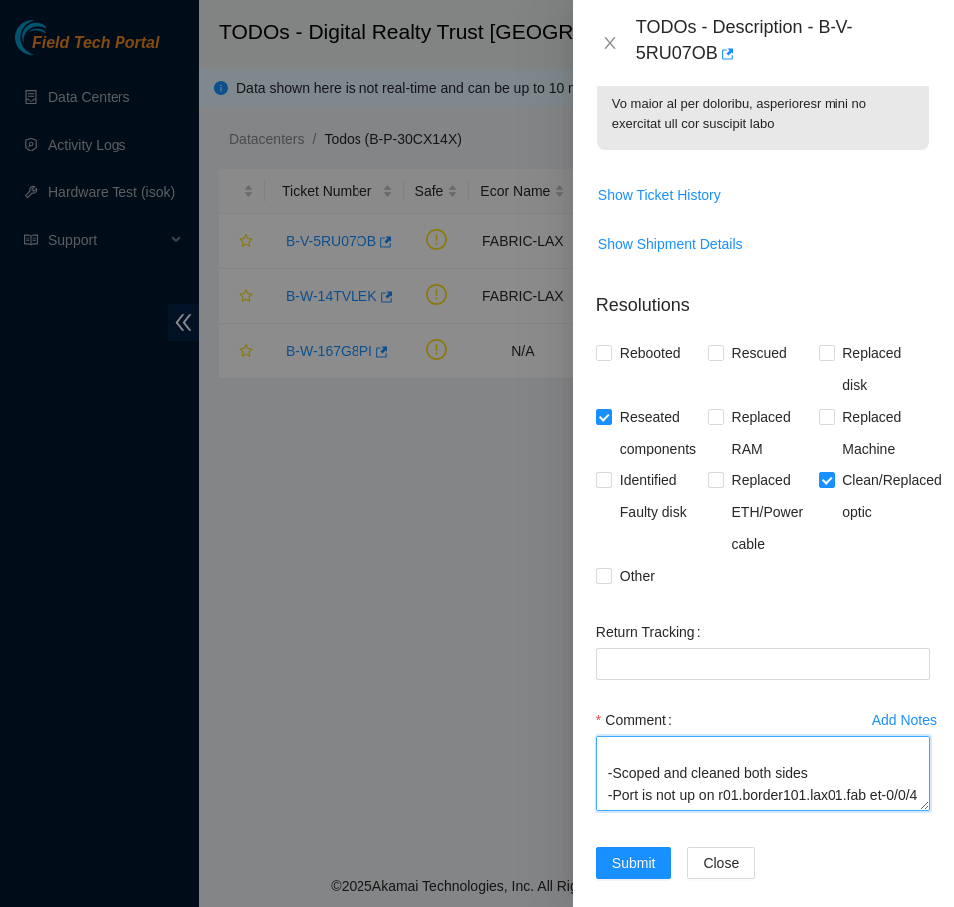
click at [744, 746] on textarea "B-V-5RU07OB FABRIC-LAX N/A High 0.00 50 333% N/A N/A N/A N/A N/A Side A: fqdn_r…" at bounding box center [764, 773] width 334 height 76
click at [820, 735] on textarea "B-V-5RU07OB FABRIC-LAX N/A High 0.00 50 333% N/A N/A N/A N/A N/A Side A: fqdn_r…" at bounding box center [764, 773] width 334 height 76
paste textarea "-Reseated both sides"
type textarea "B-V-5RU07OB FABRIC-LAX N/A High 0.00 50 333% N/A N/A N/A N/A N/A Side A: fqdn_r…"
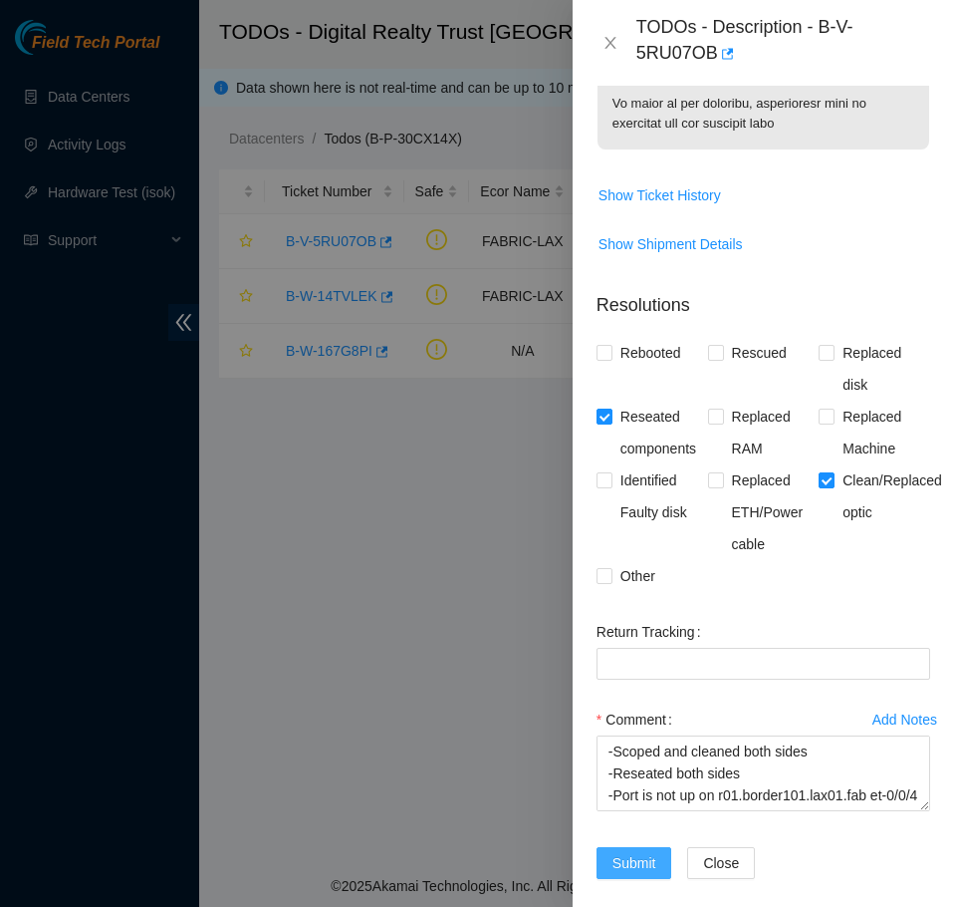
click at [631, 852] on span "Submit" at bounding box center [635, 863] width 44 height 22
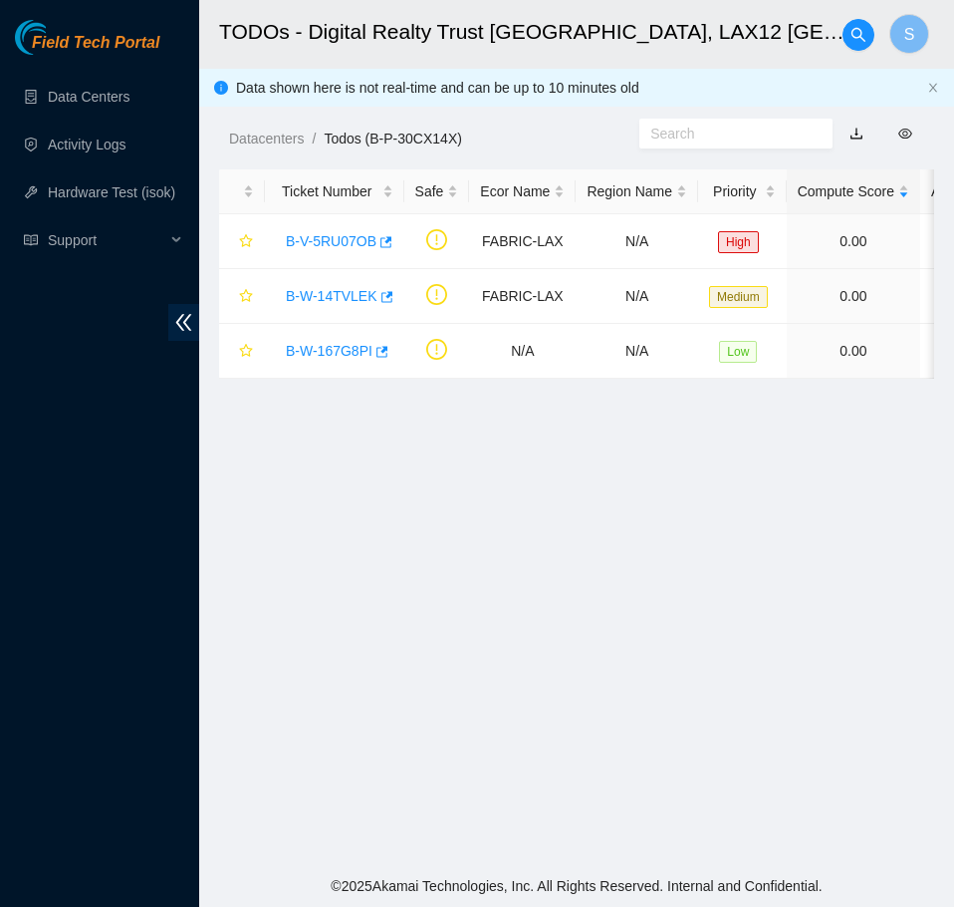
scroll to position [335, 0]
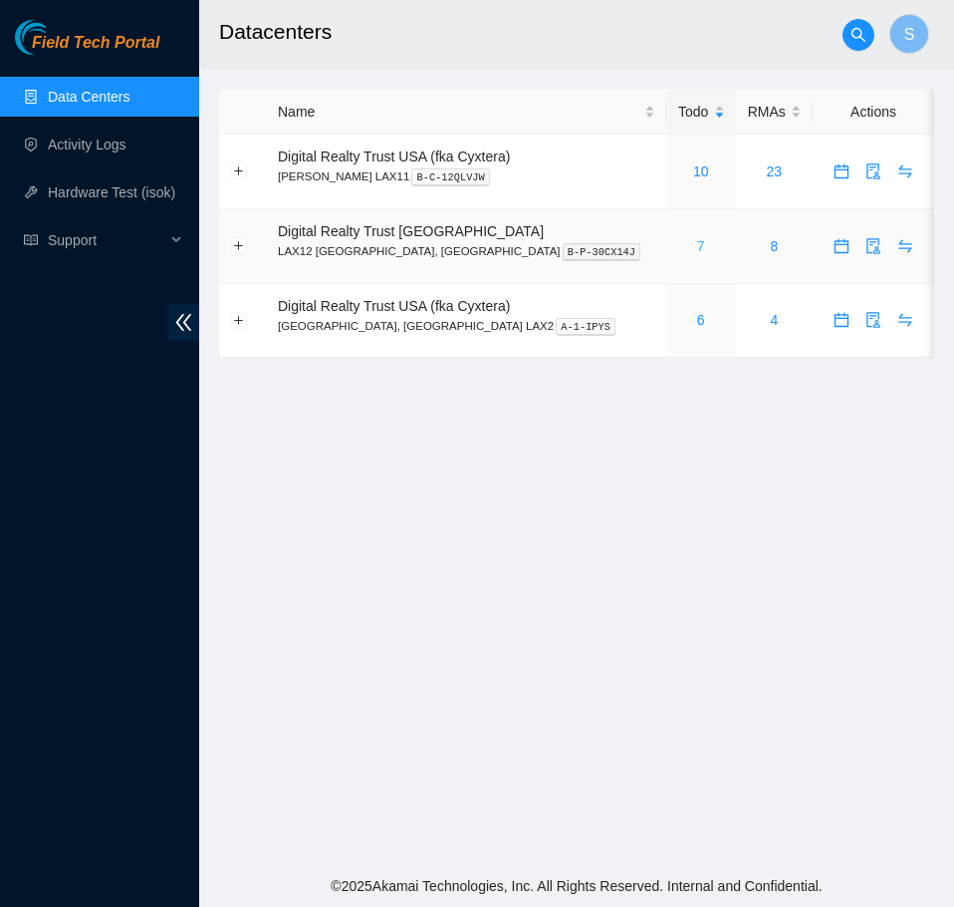
click at [697, 246] on link "7" at bounding box center [701, 246] width 8 height 16
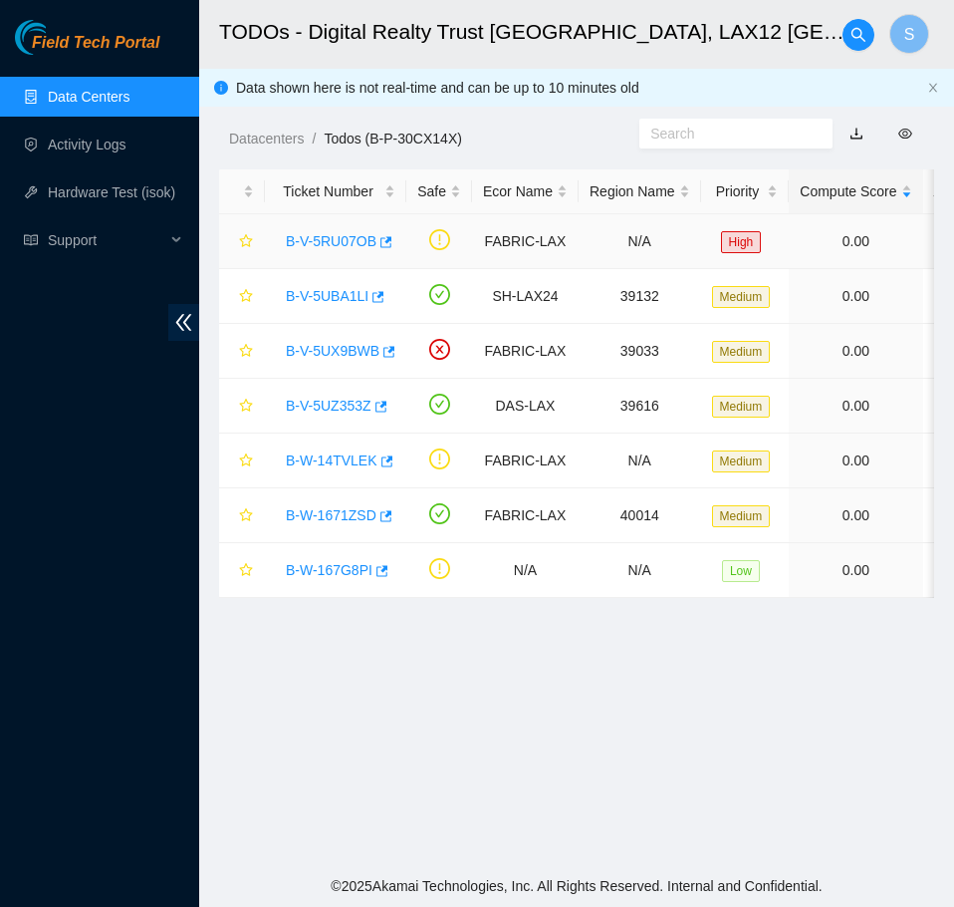
click at [336, 239] on link "B-V-5RU07OB" at bounding box center [331, 241] width 91 height 16
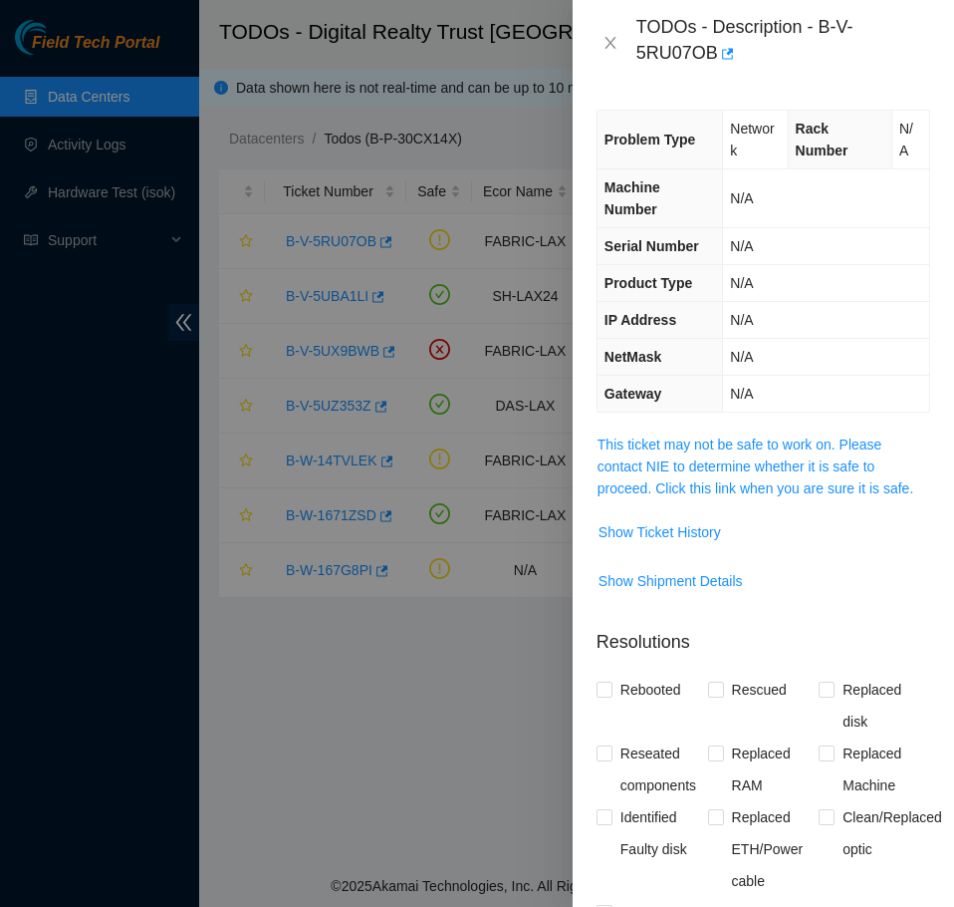
click at [826, 499] on td "This ticket may not be safe to work on. Please contact NIE to determine whether…" at bounding box center [764, 473] width 334 height 83
click at [826, 492] on link "This ticket may not be safe to work on. Please contact NIE to determine whether…" at bounding box center [756, 466] width 316 height 60
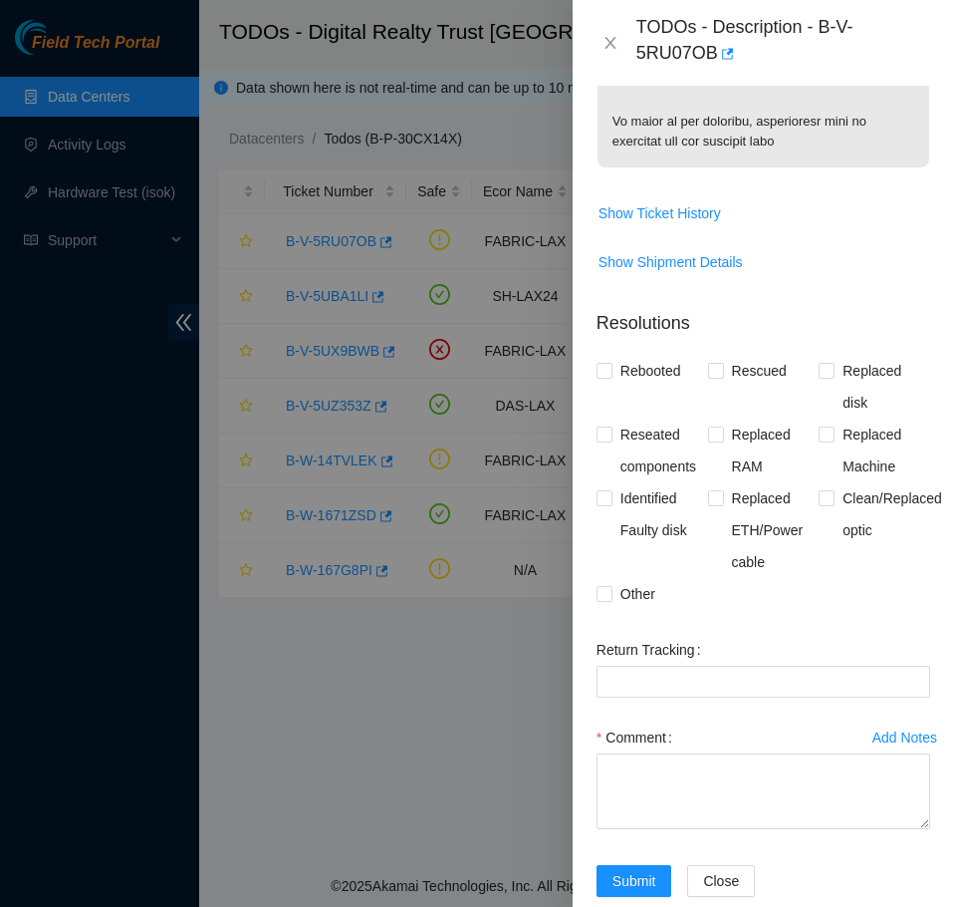
scroll to position [1657, 0]
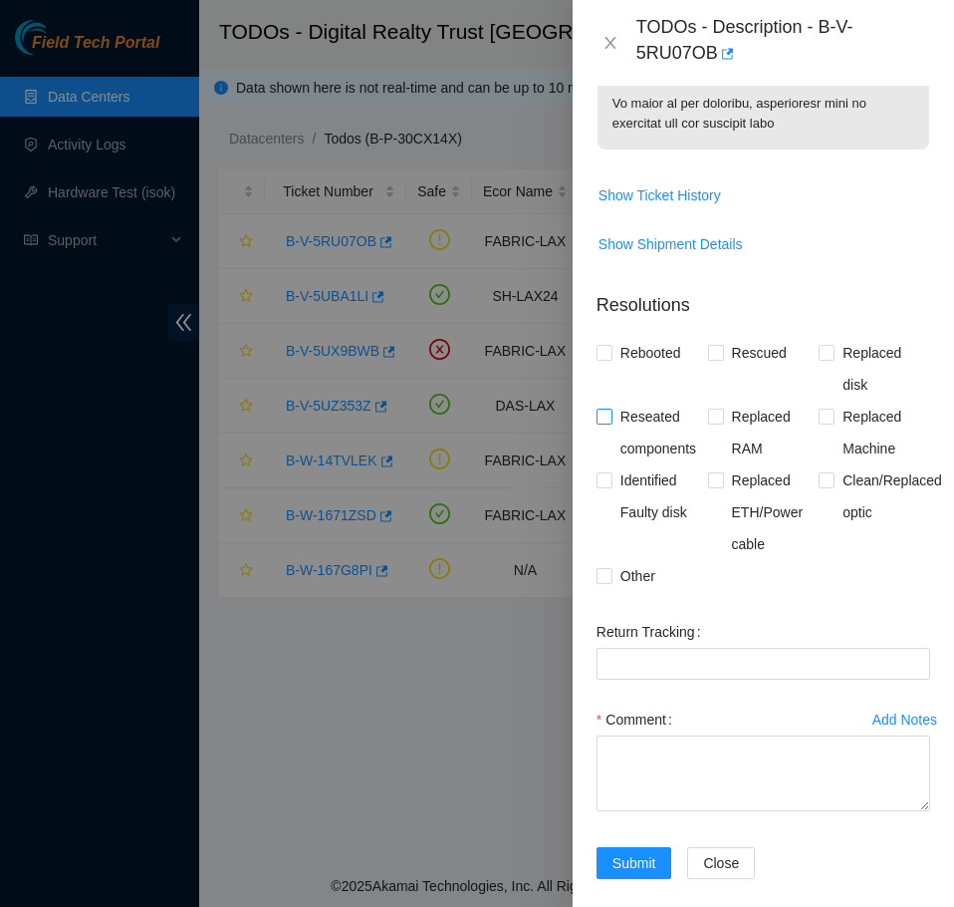
click at [655, 417] on span "Reseated components" at bounding box center [661, 432] width 96 height 64
click at [611, 417] on input "Reseated components" at bounding box center [604, 415] width 14 height 14
checkbox input "true"
click at [835, 464] on span "Clean/Replaced optic" at bounding box center [893, 496] width 116 height 64
click at [832, 472] on input "Clean/Replaced optic" at bounding box center [826, 479] width 14 height 14
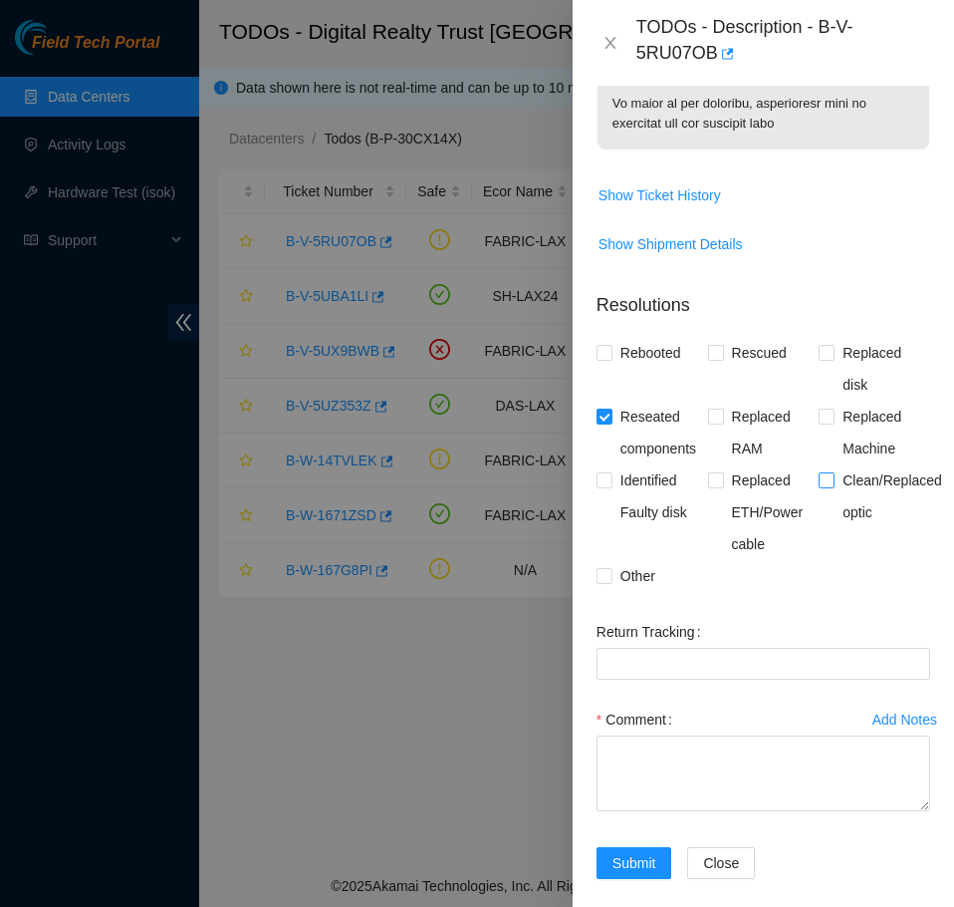
checkbox input "true"
click at [749, 762] on textarea "Comment" at bounding box center [764, 773] width 334 height 76
paste textarea "B-V-5RU07OB FABRIC-LAX N/A High 0.00 50 333% N/A N/A N/A N/A N/A Side A: fqdn_r…"
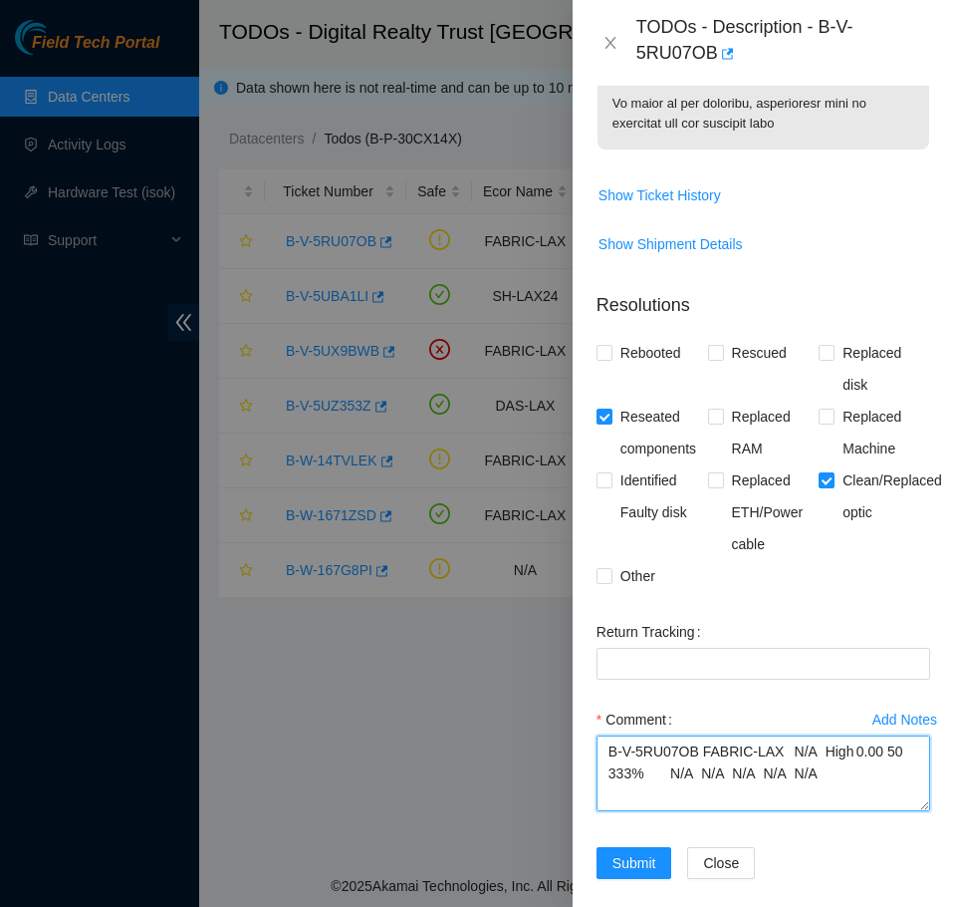
scroll to position [630, 0]
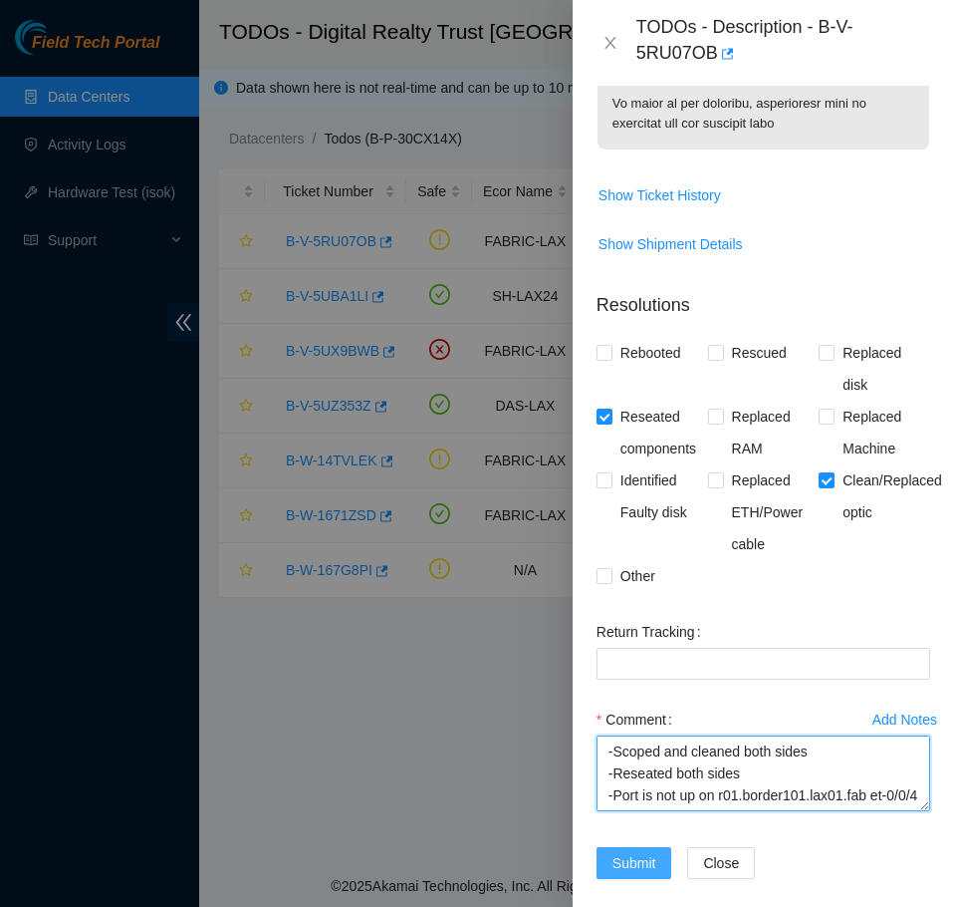
type textarea "B-V-5RU07OB FABRIC-LAX N/A High 0.00 50 333% N/A N/A N/A N/A N/A Side A: fqdn_r…"
click at [650, 852] on span "Submit" at bounding box center [635, 863] width 44 height 22
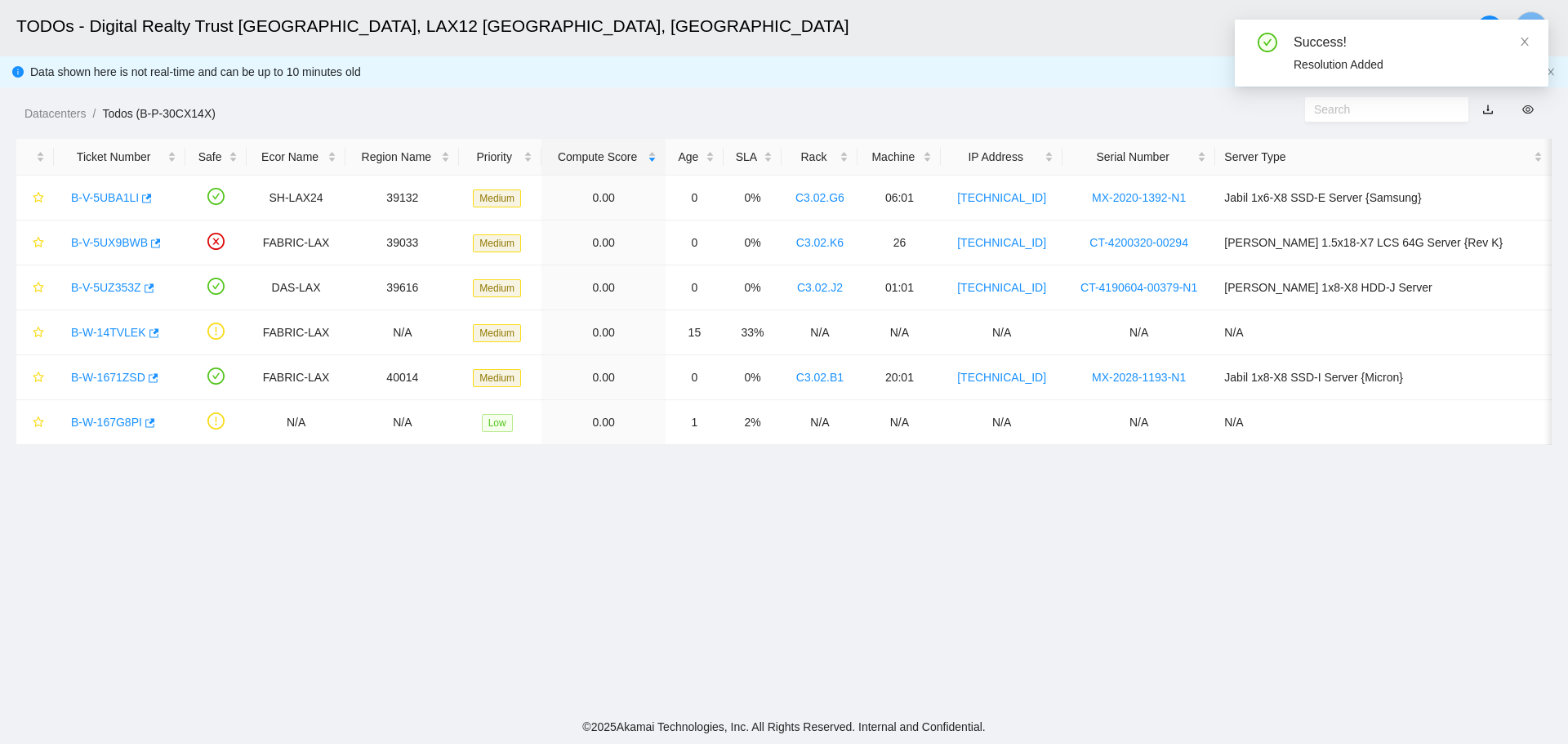
scroll to position [274, 0]
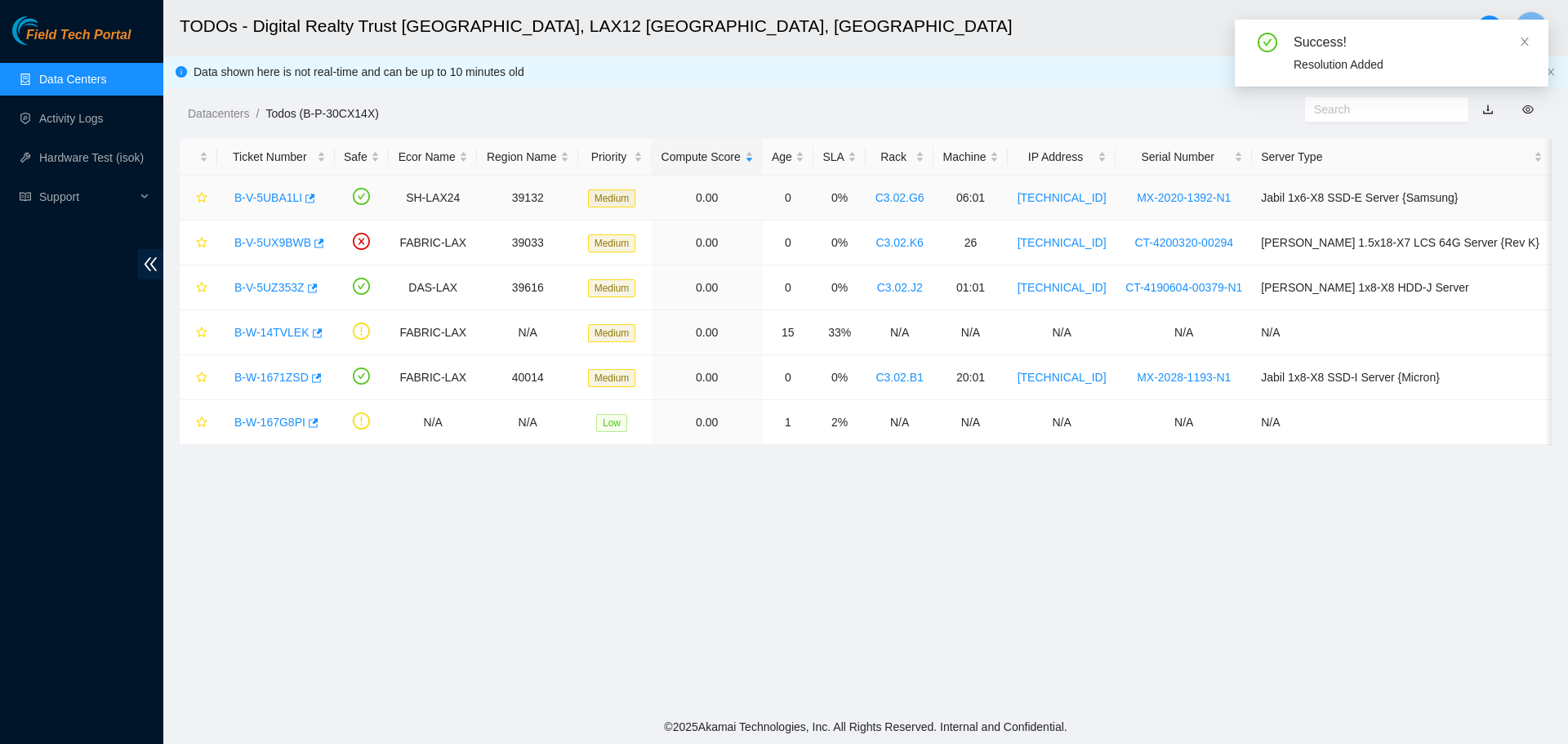
click at [282, 203] on link "B-V-5UBA1LI" at bounding box center [268, 197] width 68 height 13
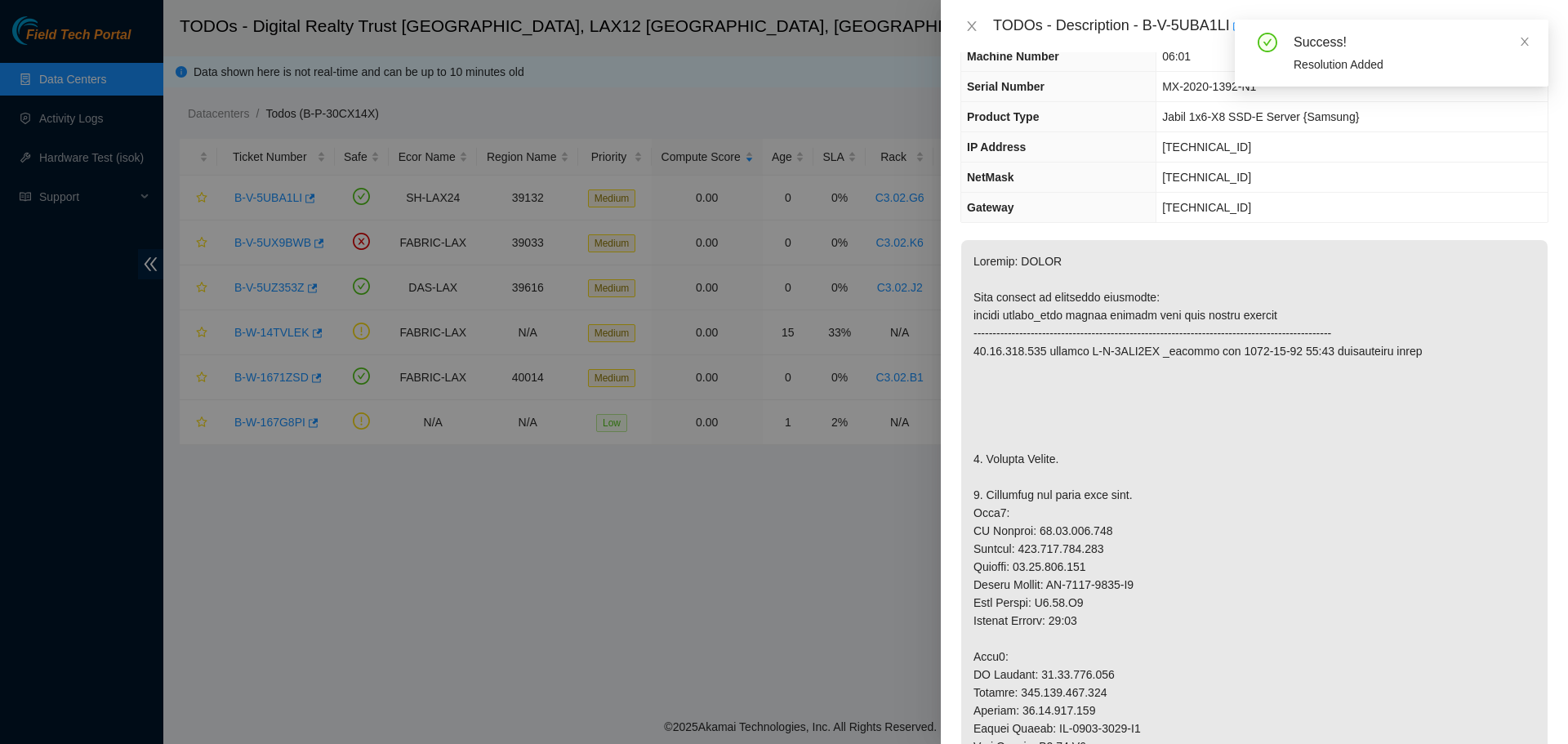
scroll to position [0, 0]
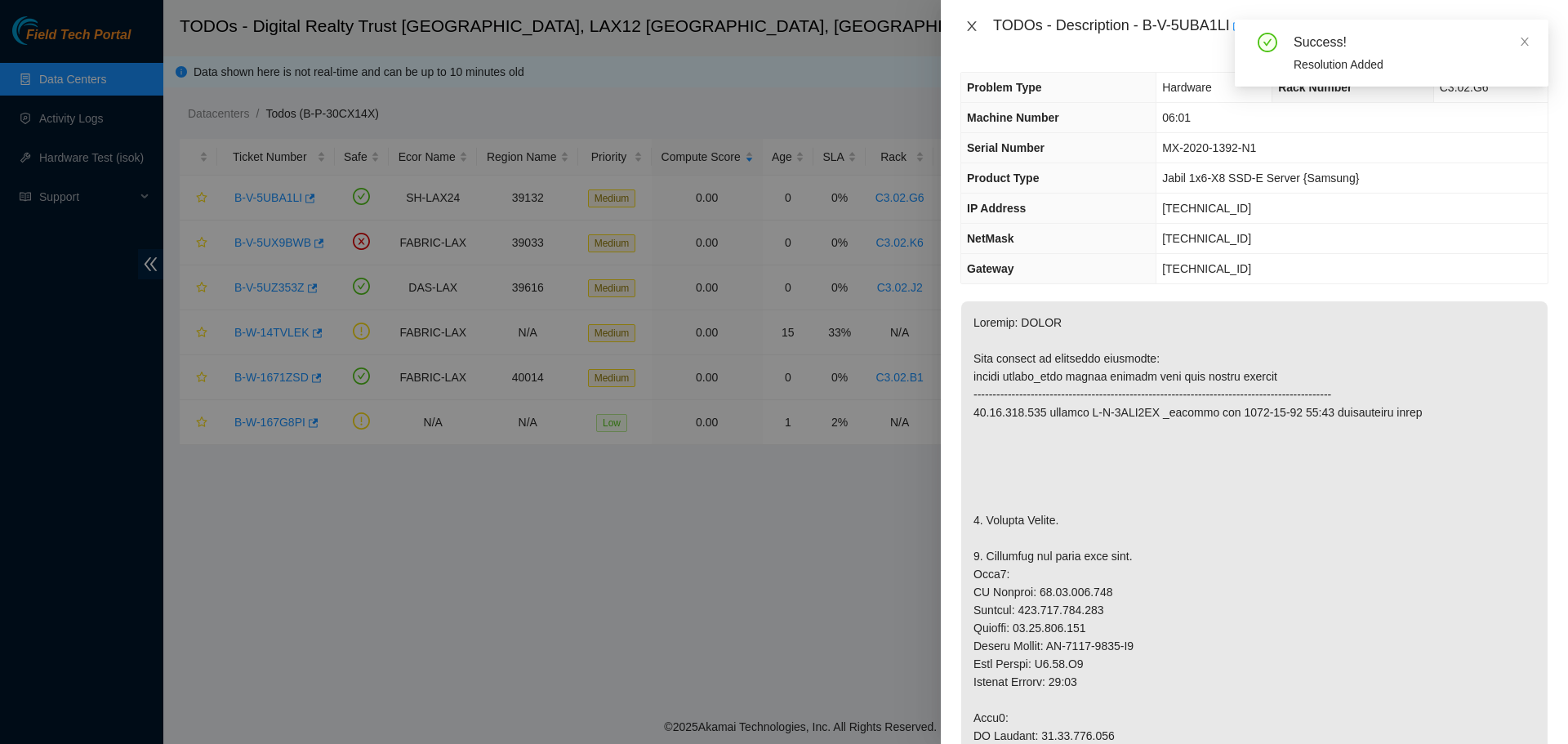
click at [781, 29] on button "Close" at bounding box center [972, 26] width 23 height 16
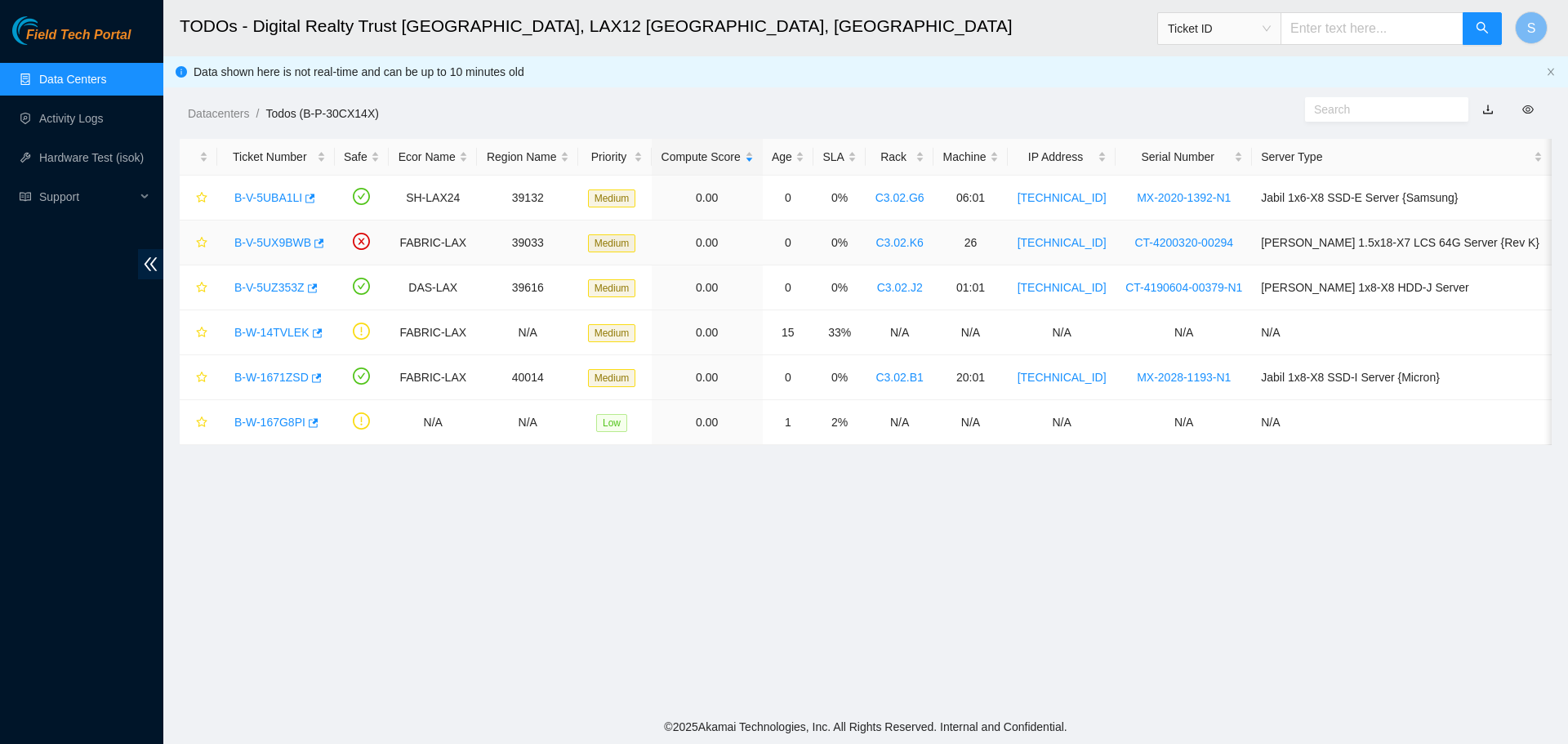
click at [265, 244] on link "B-V-5UX9BWB" at bounding box center [273, 243] width 77 height 13
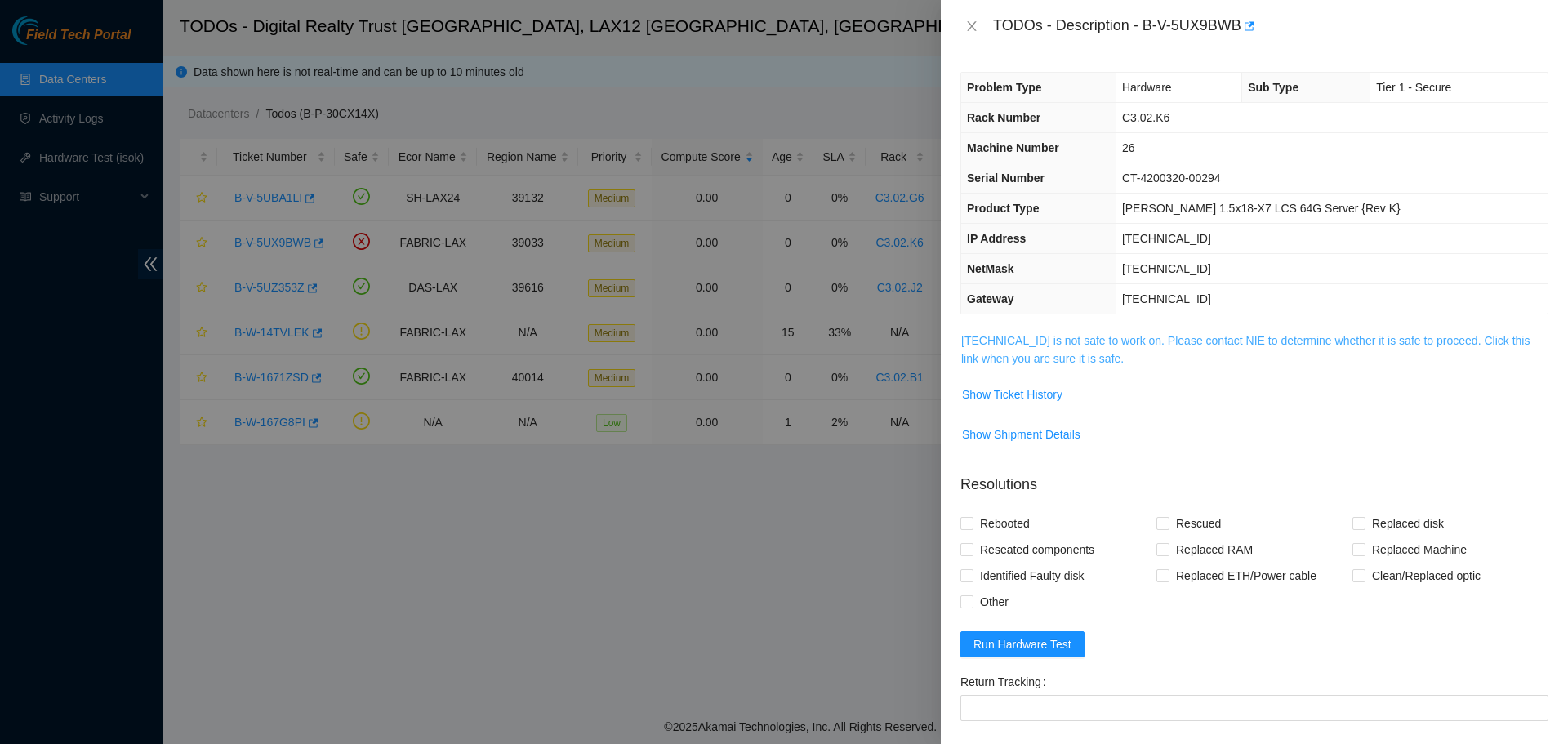
click at [781, 338] on link "23.46.14.157 is not safe to work on. Please contact NIE to determine whether it…" at bounding box center [1245, 349] width 568 height 31
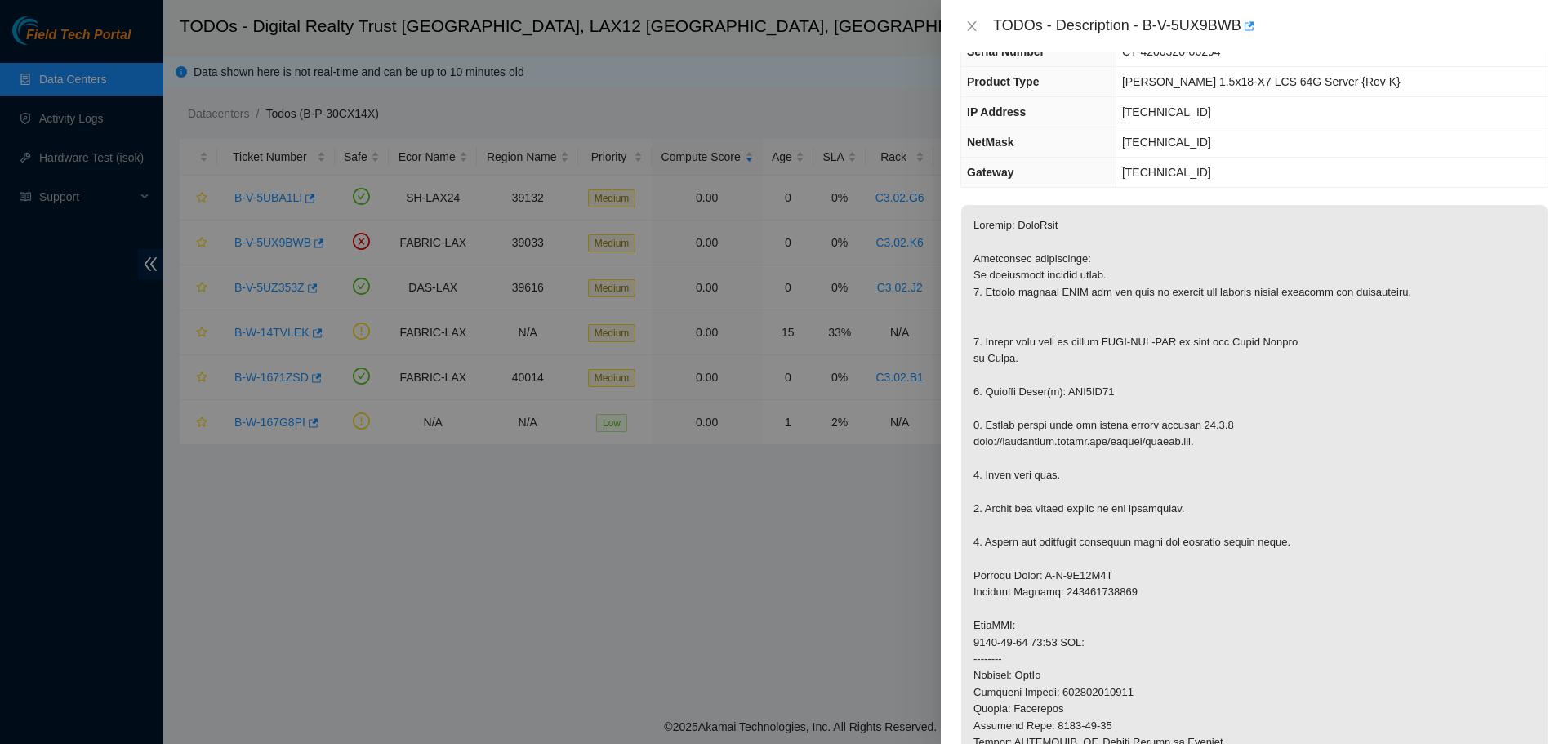
scroll to position [163, 0]
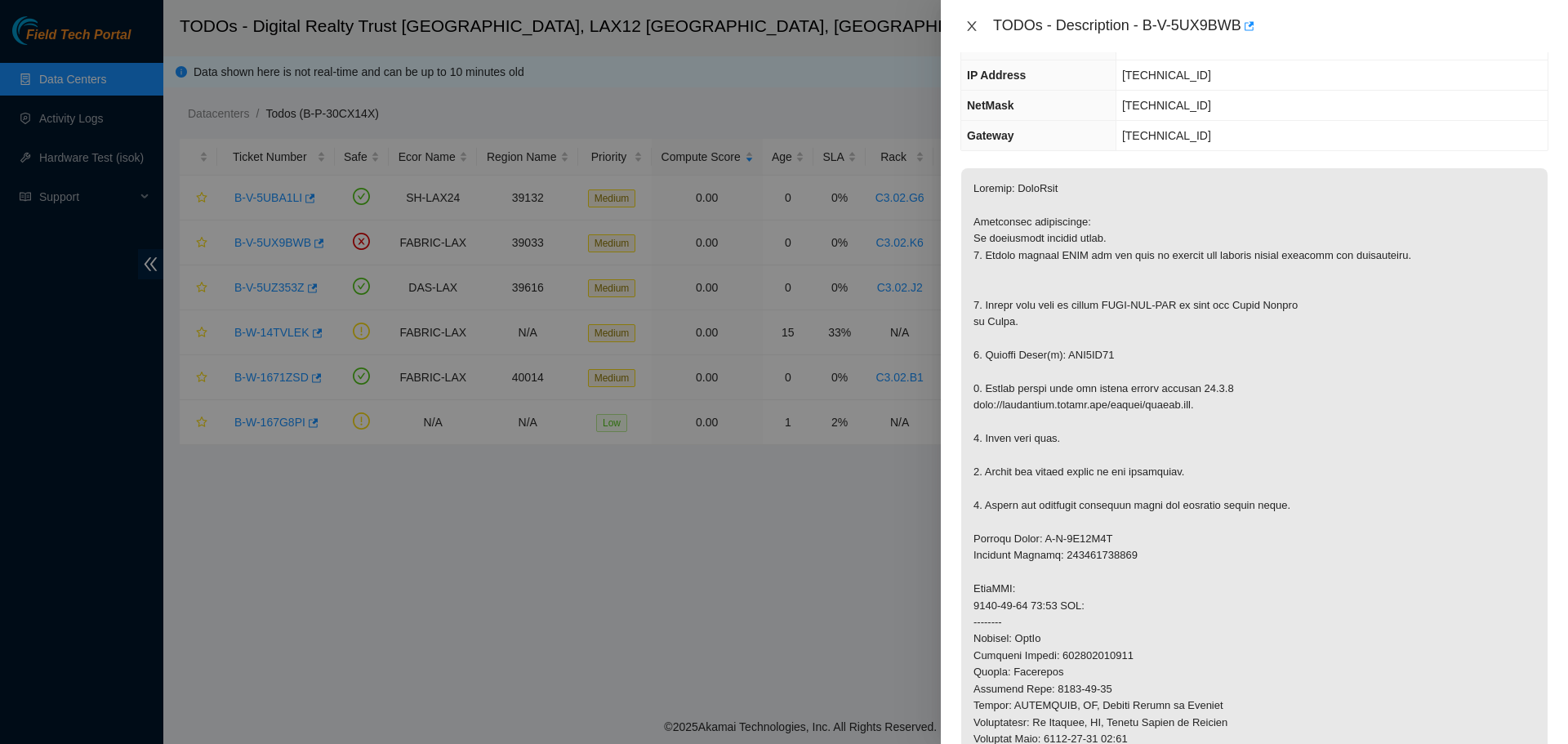
click at [781, 26] on icon "close" at bounding box center [971, 26] width 9 height 10
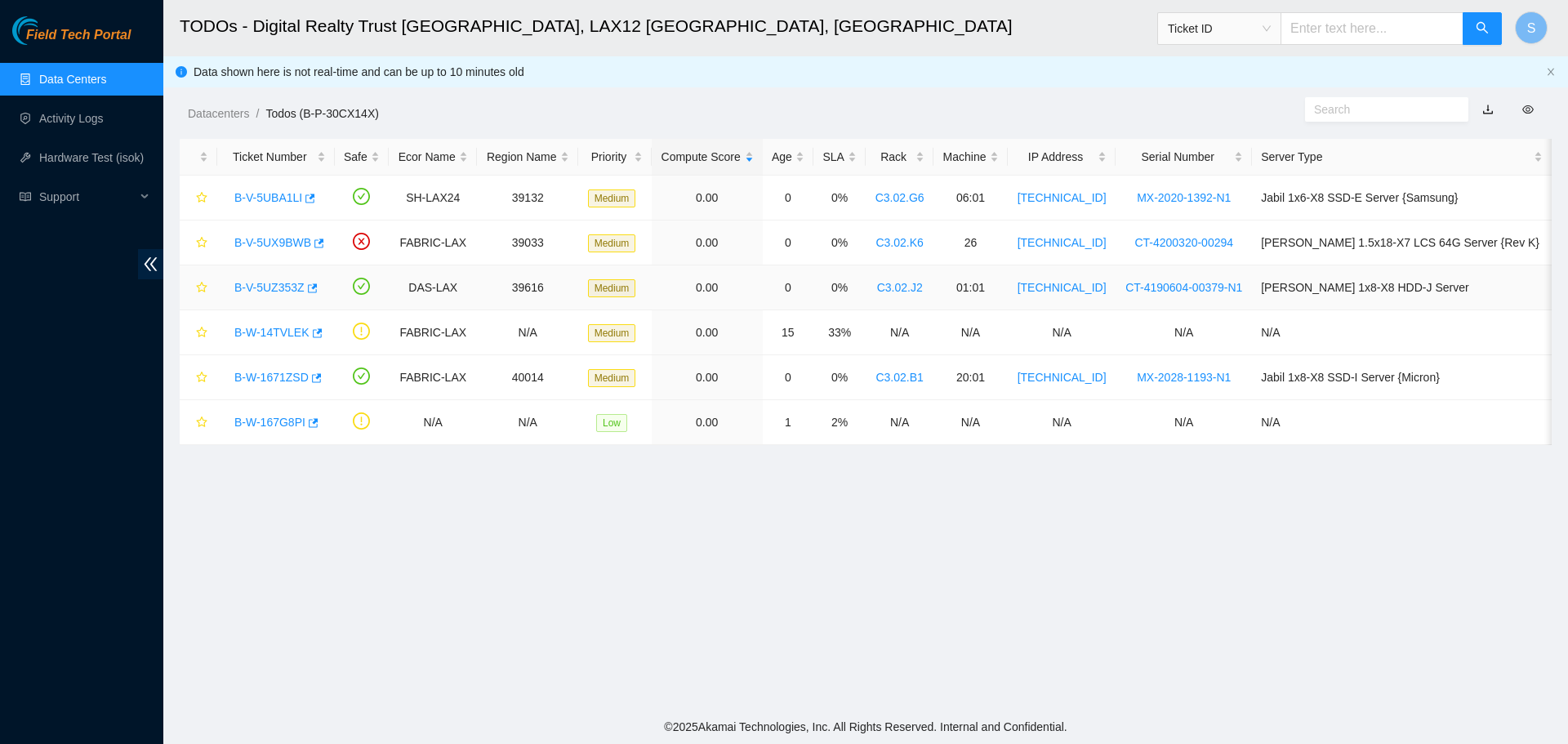
click at [282, 286] on link "B-V-5UZ353Z" at bounding box center [270, 288] width 70 height 13
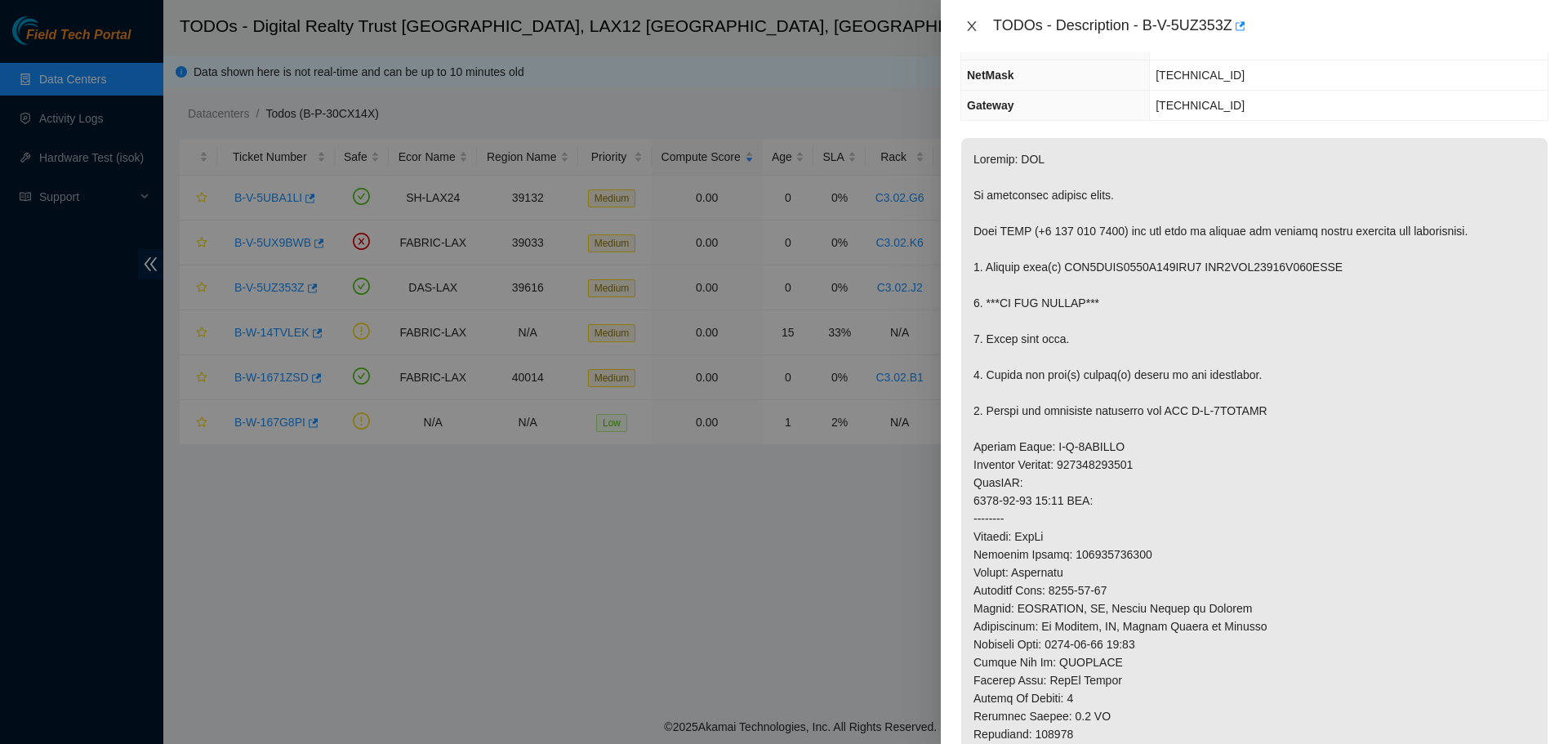
click at [781, 23] on icon "close" at bounding box center [971, 26] width 9 height 10
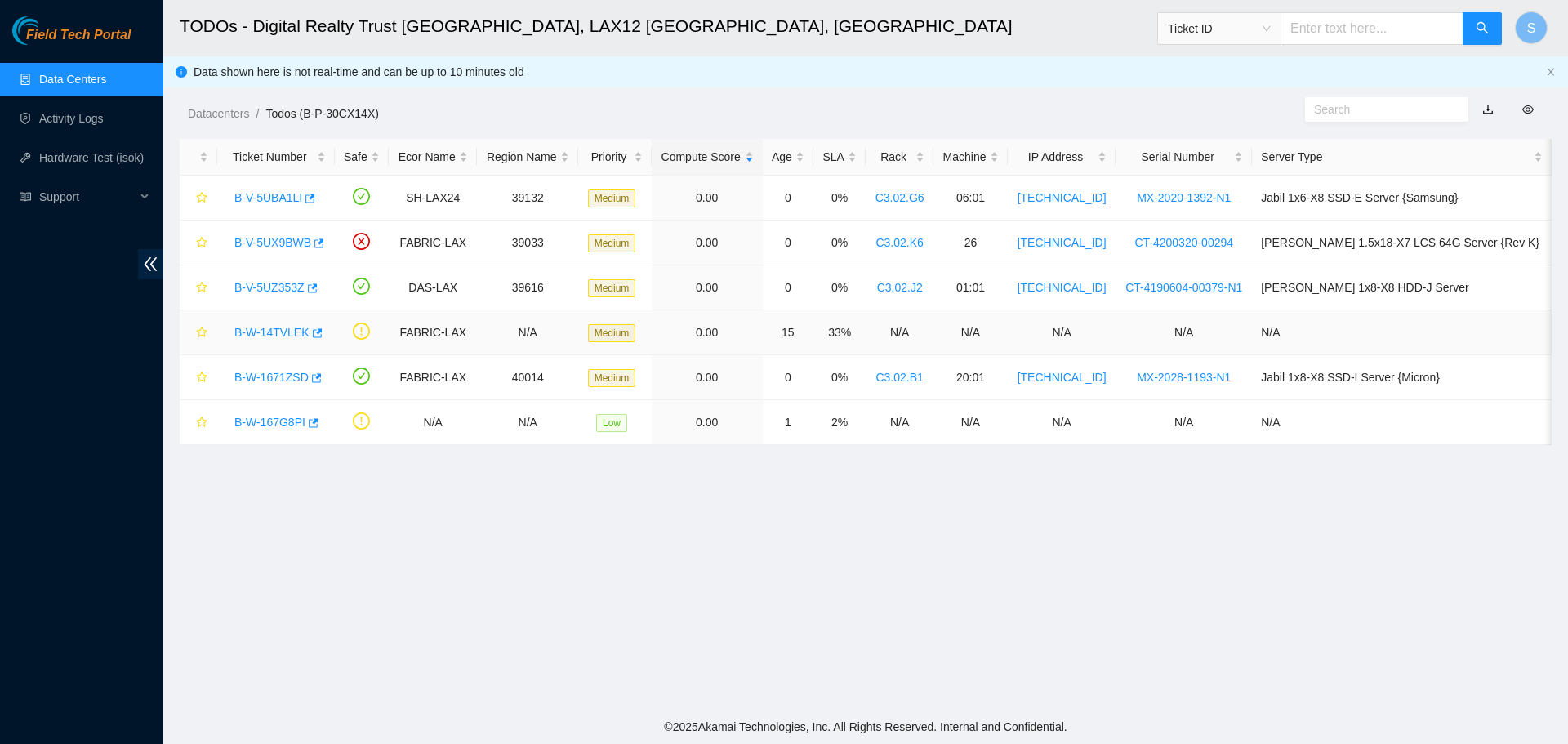
click at [266, 329] on link "B-W-14TVLEK" at bounding box center [272, 332] width 75 height 13
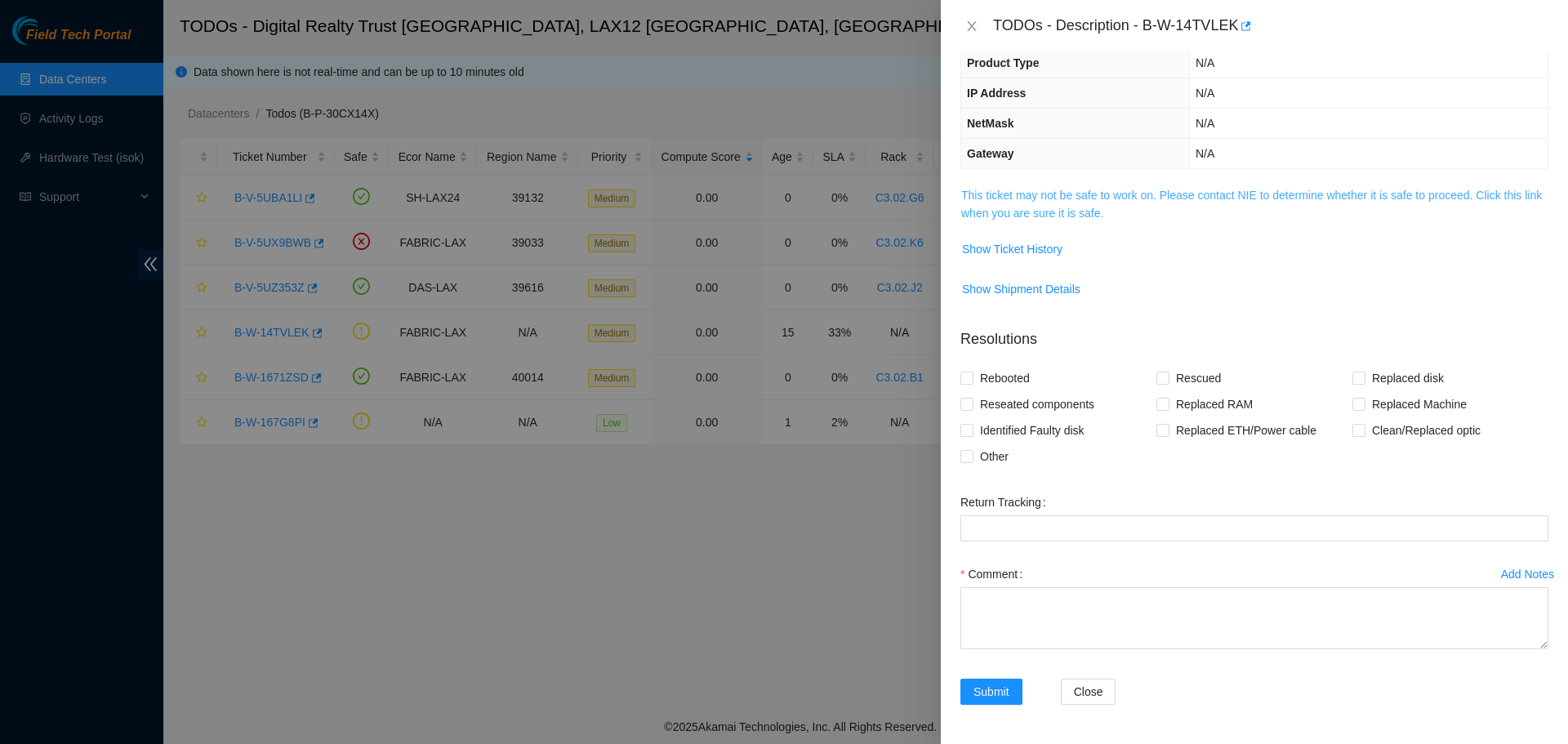
click at [781, 196] on link "This ticket may not be safe to work on. Please contact NIE to determine whether…" at bounding box center [1252, 204] width 580 height 31
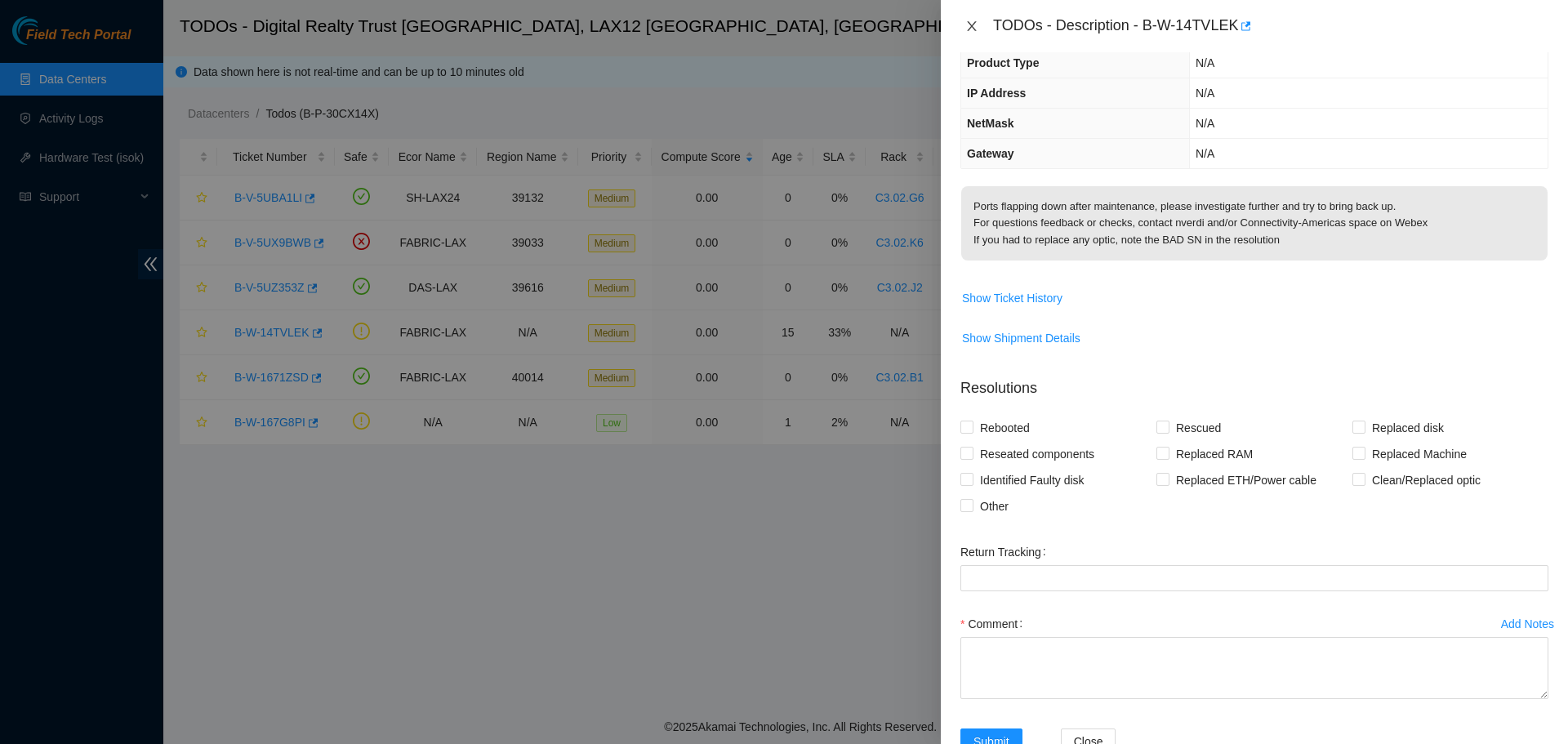
click at [781, 23] on icon "close" at bounding box center [972, 26] width 13 height 13
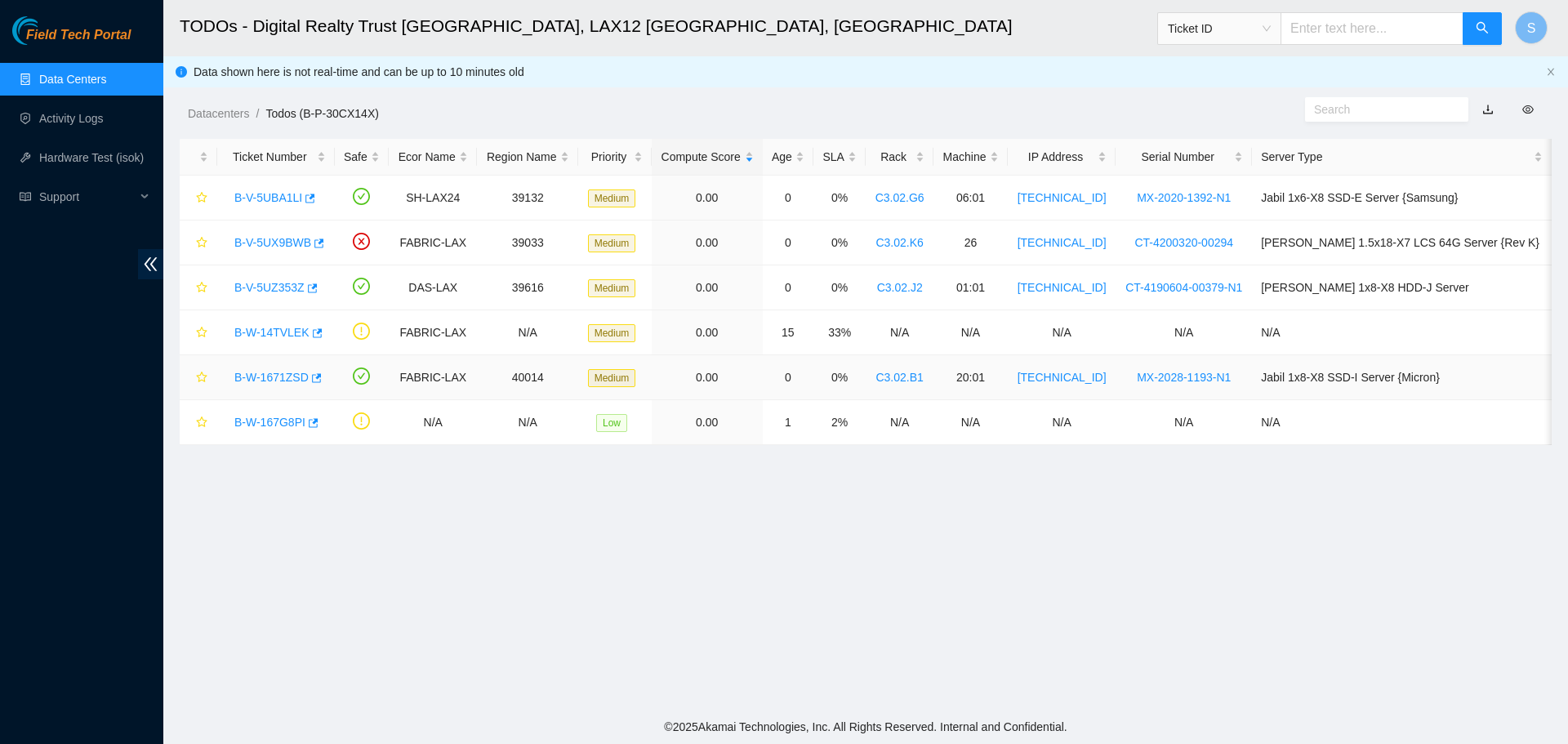
click at [258, 380] on link "B-W-1671ZSD" at bounding box center [271, 377] width 75 height 13
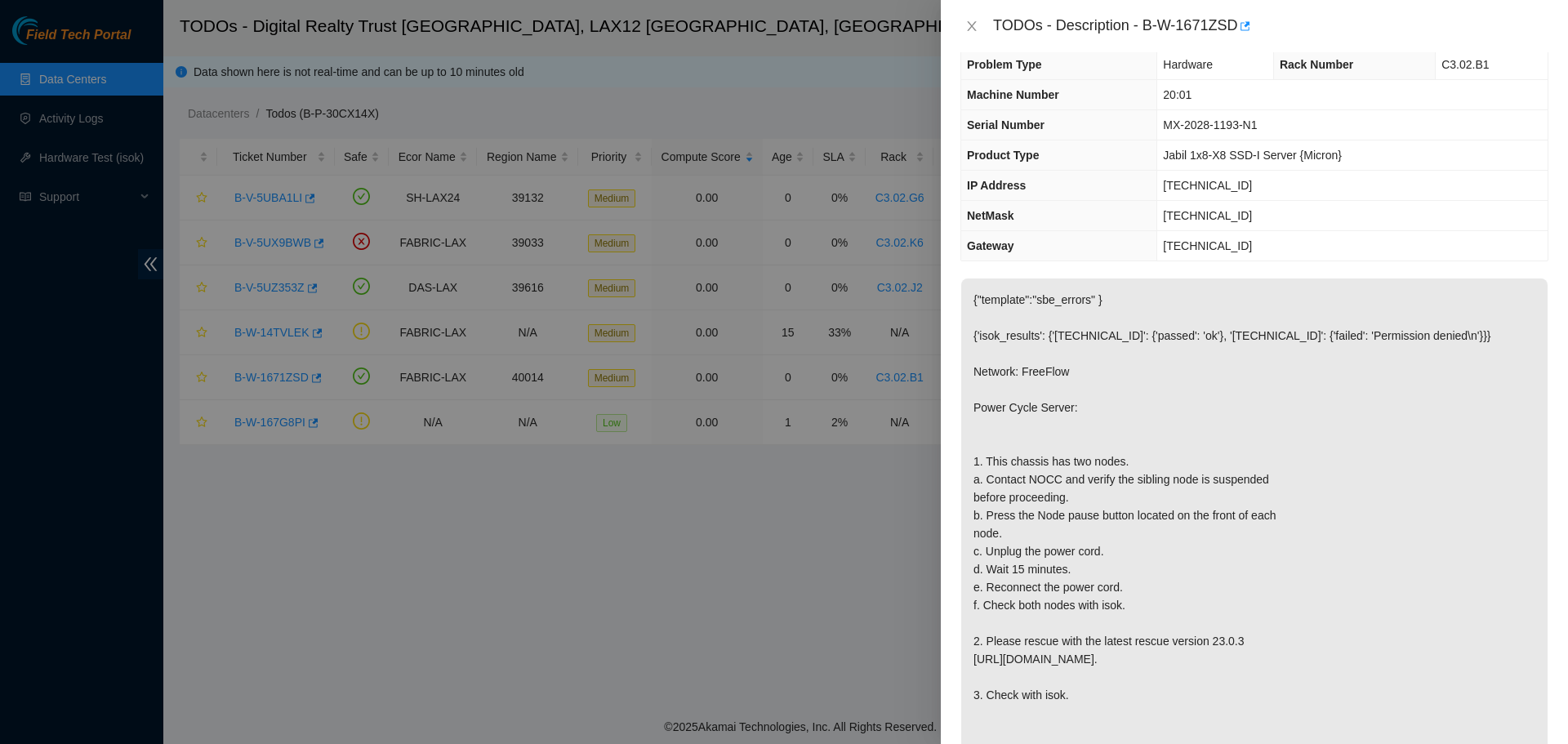
scroll to position [0, 0]
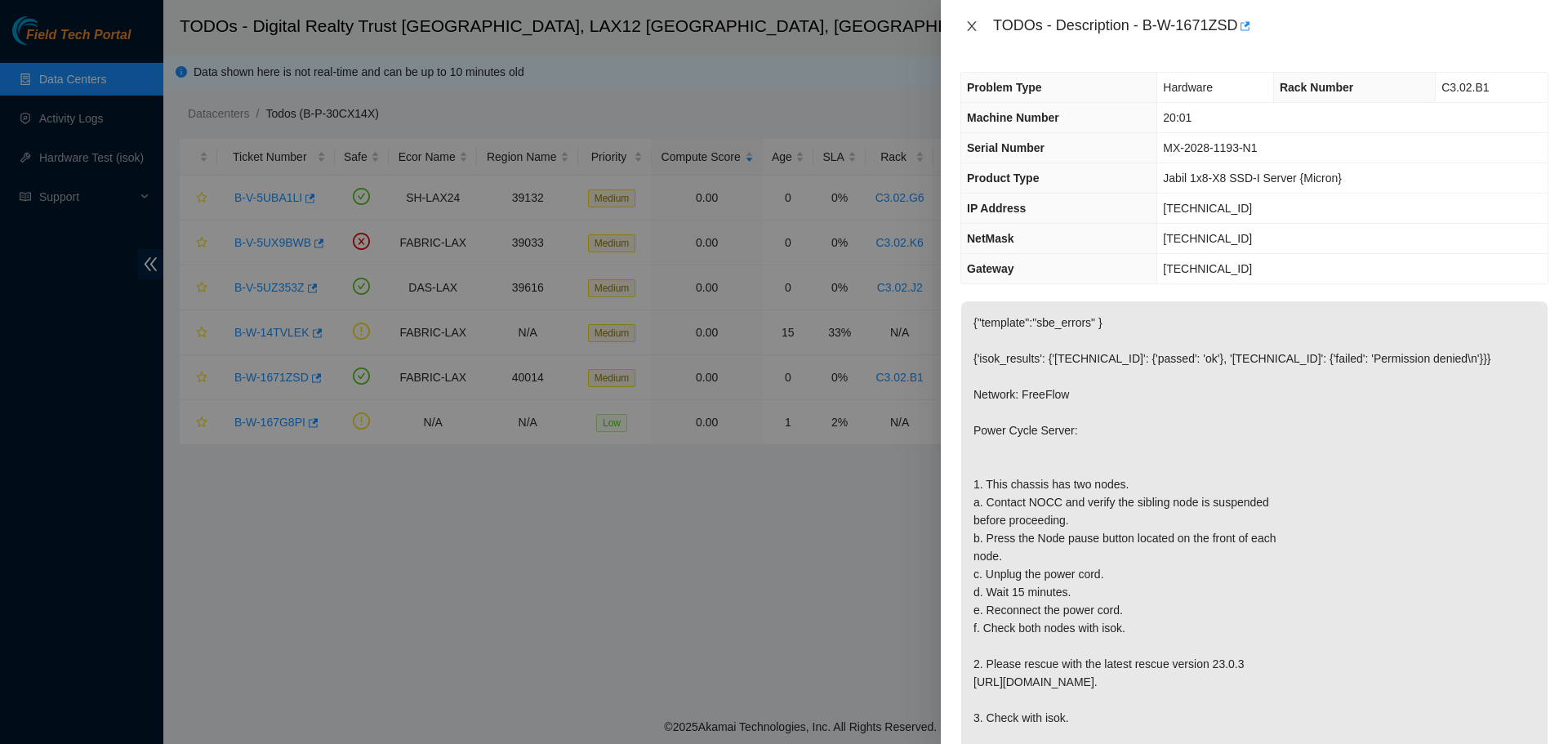
drag, startPoint x: 976, startPoint y: 24, endPoint x: 976, endPoint y: 34, distance: 10.0
click at [781, 25] on icon "close" at bounding box center [972, 26] width 13 height 13
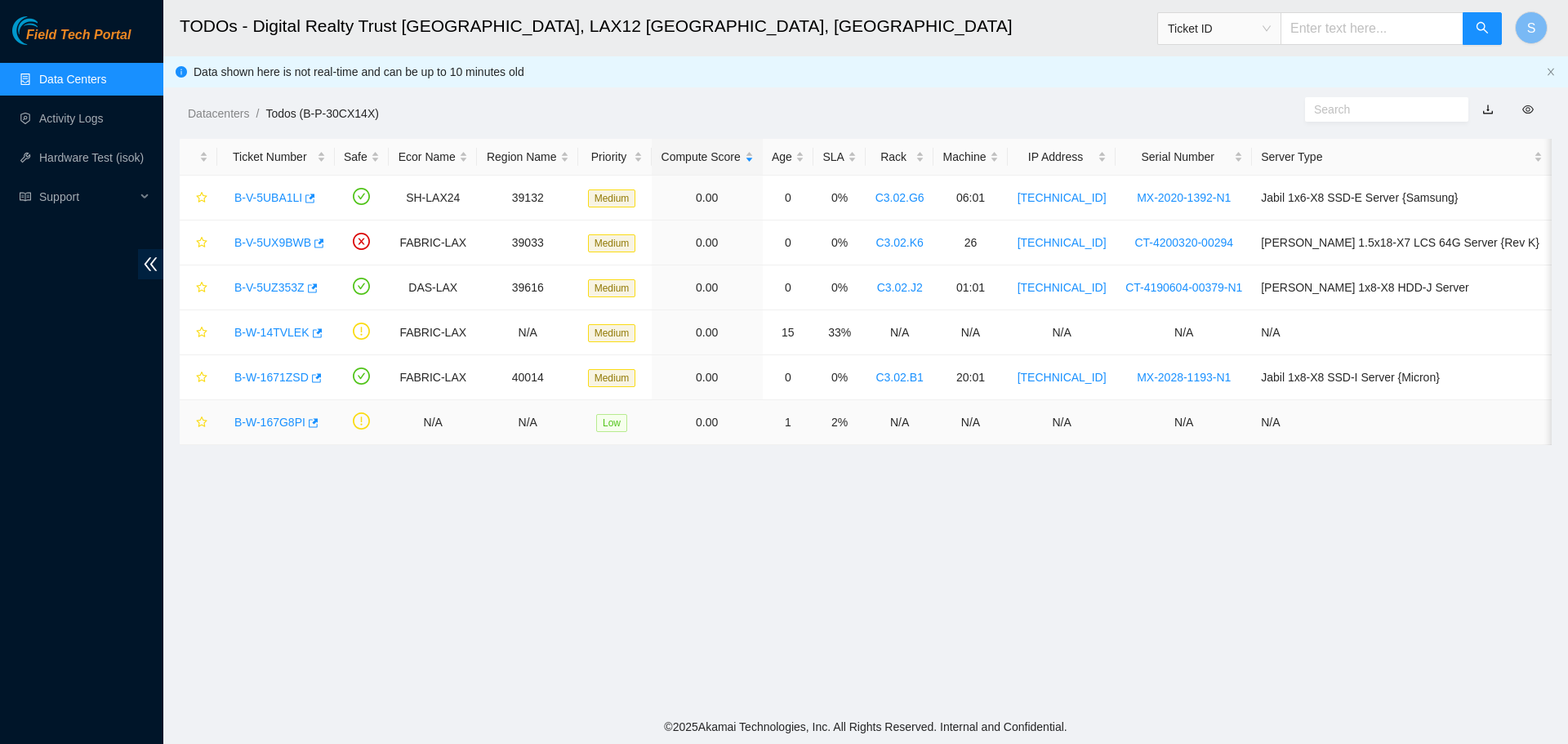
click at [275, 417] on link "B-W-167G8PI" at bounding box center [270, 422] width 71 height 13
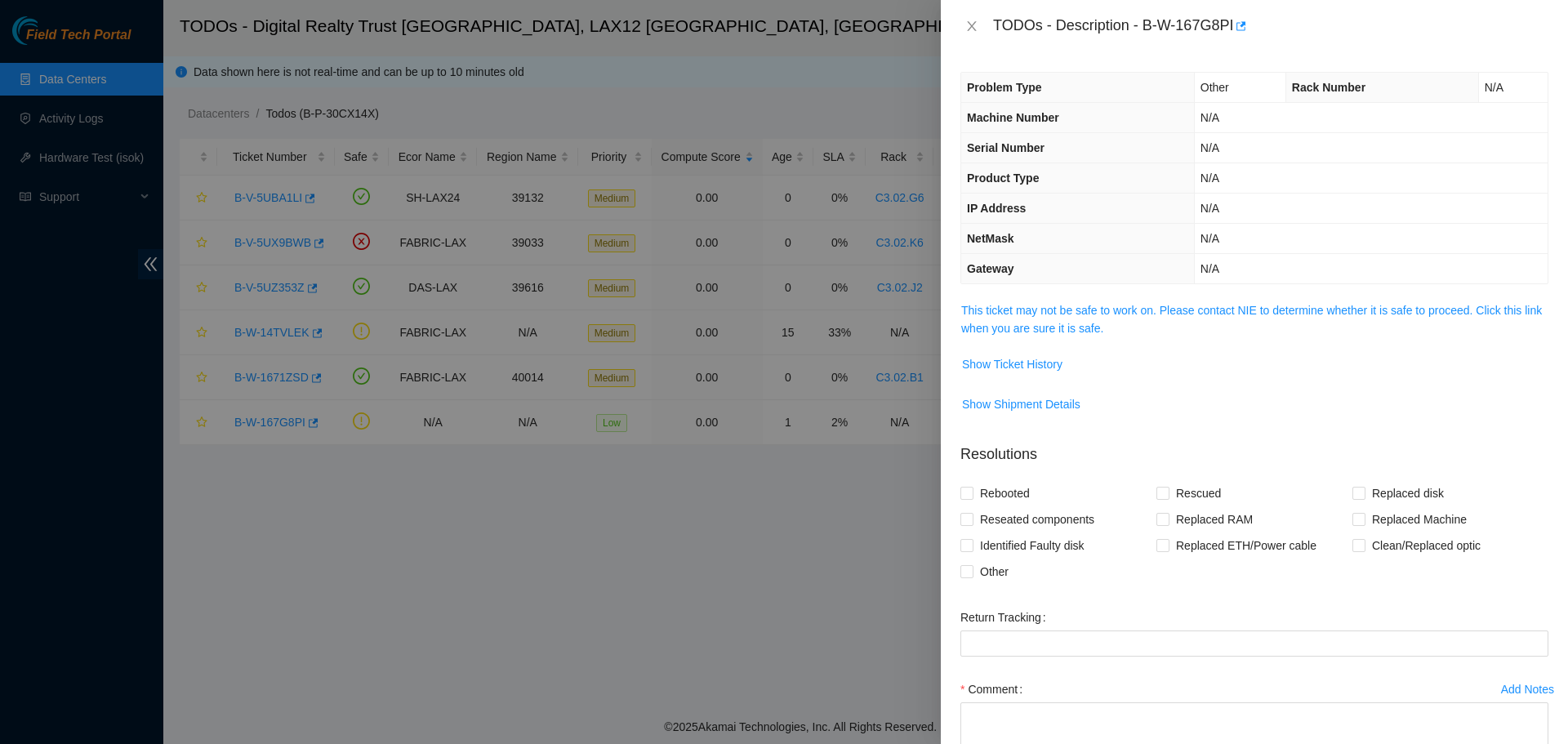
click at [781, 298] on div "Problem Type Other Rack Number N/A Machine Number N/A Serial Number N/A Product…" at bounding box center [1254, 398] width 627 height 692
click at [781, 310] on link "This ticket may not be safe to work on. Please contact NIE to determine whether…" at bounding box center [1252, 320] width 580 height 31
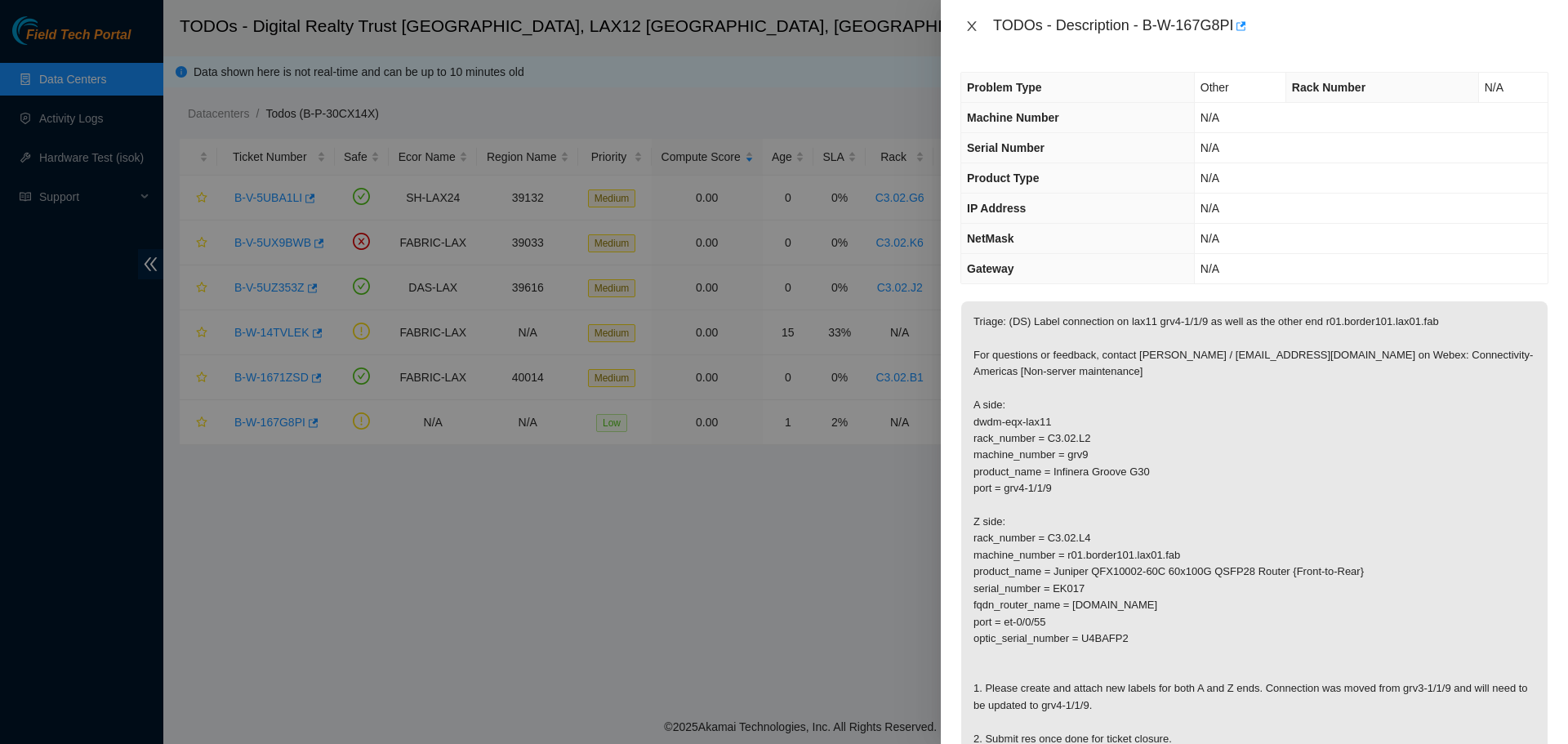
click at [781, 20] on button "Close" at bounding box center [972, 26] width 23 height 16
